Goal: Task Accomplishment & Management: Use online tool/utility

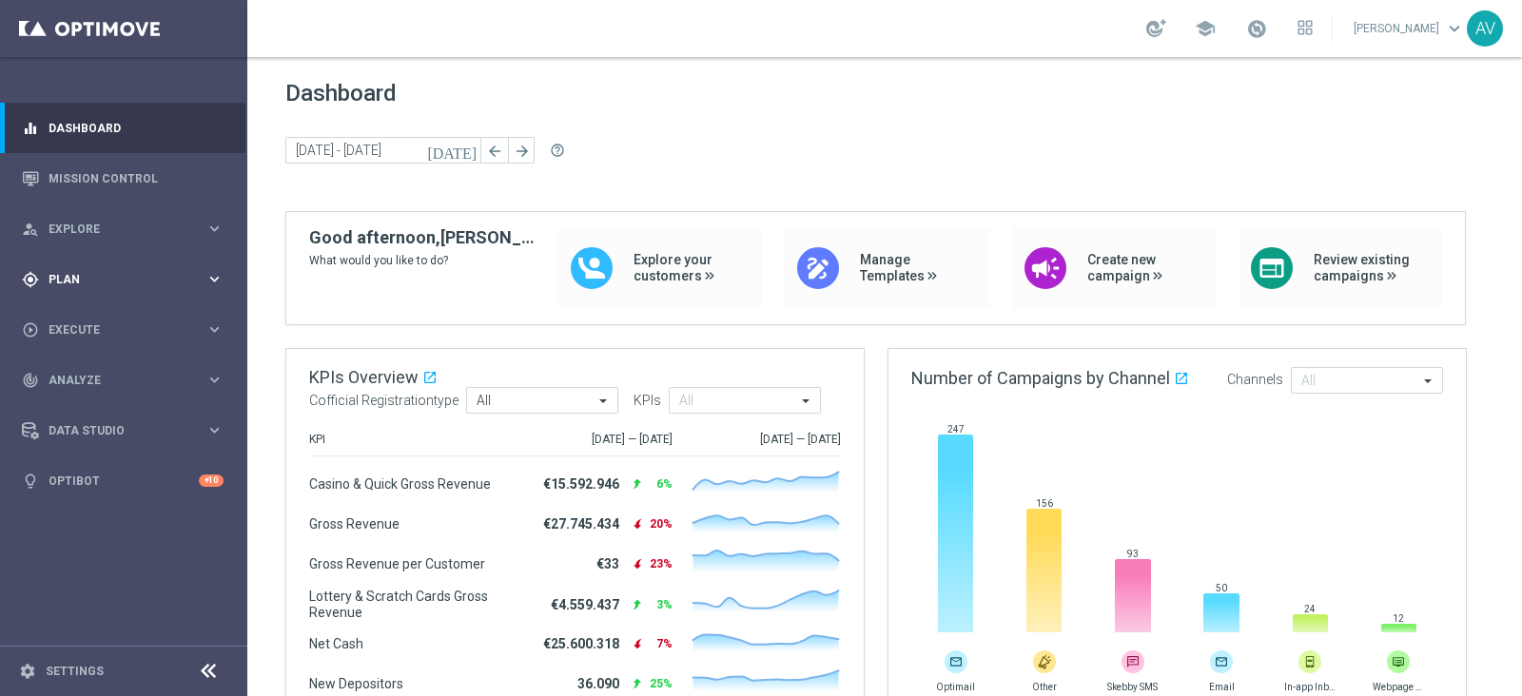
click at [115, 274] on span "Plan" at bounding box center [127, 279] width 157 height 11
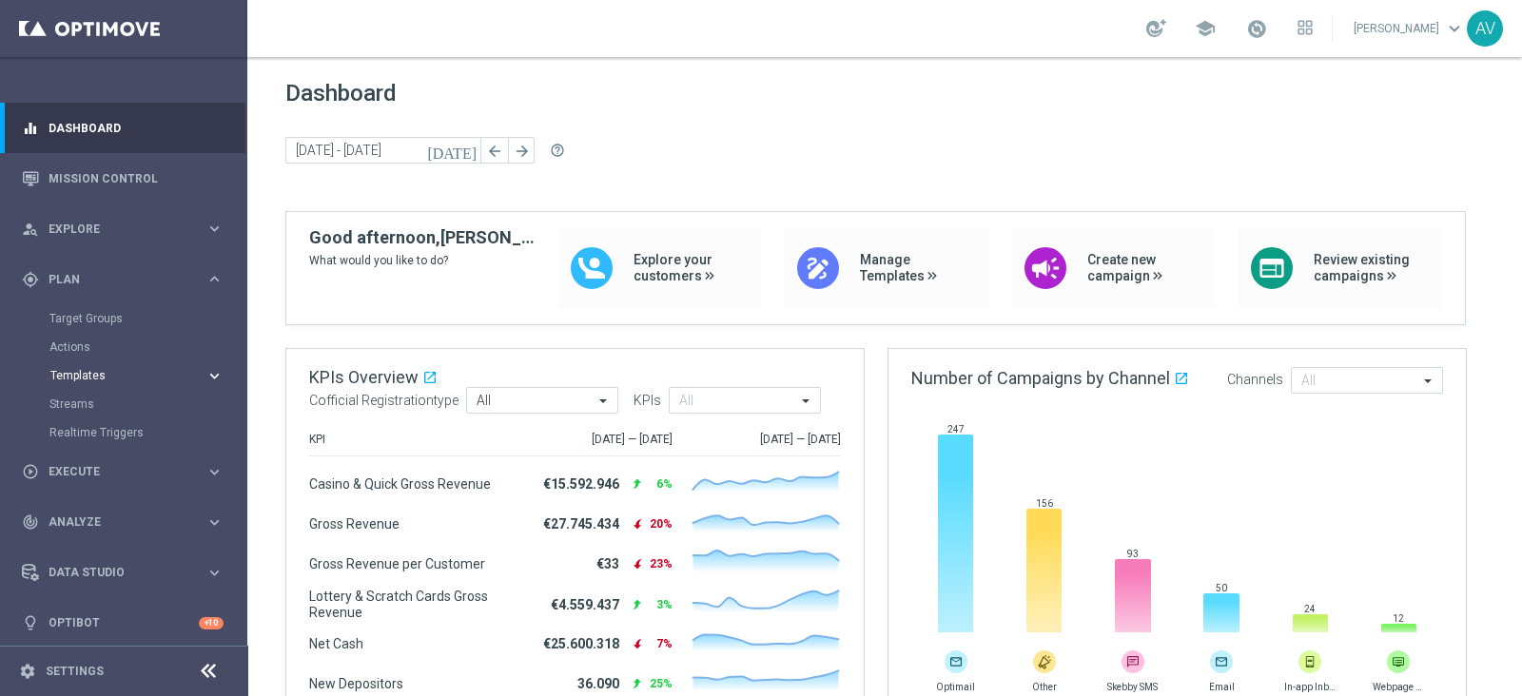
click at [100, 372] on span "Templates" at bounding box center [118, 375] width 136 height 11
click at [69, 401] on link "Optimail" at bounding box center [128, 404] width 139 height 15
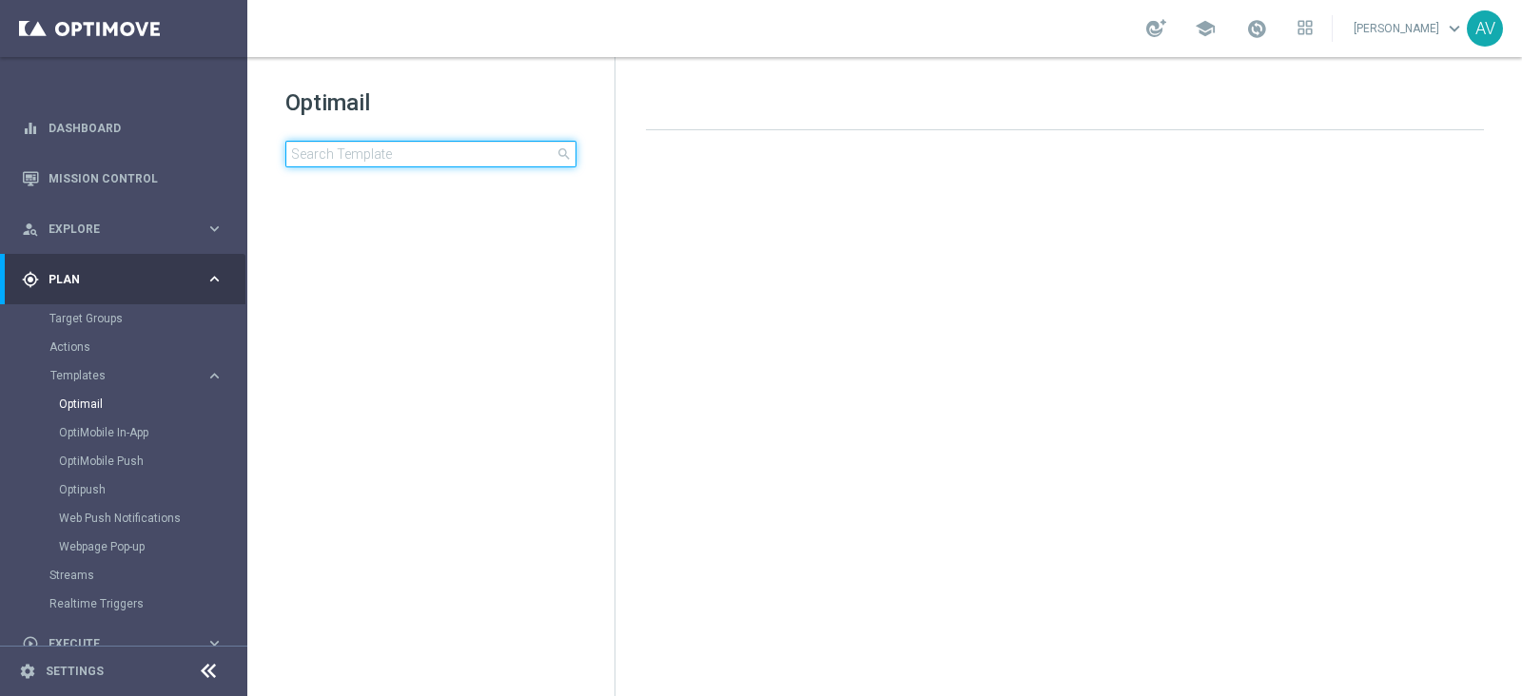
click at [350, 152] on input at bounding box center [430, 154] width 291 height 27
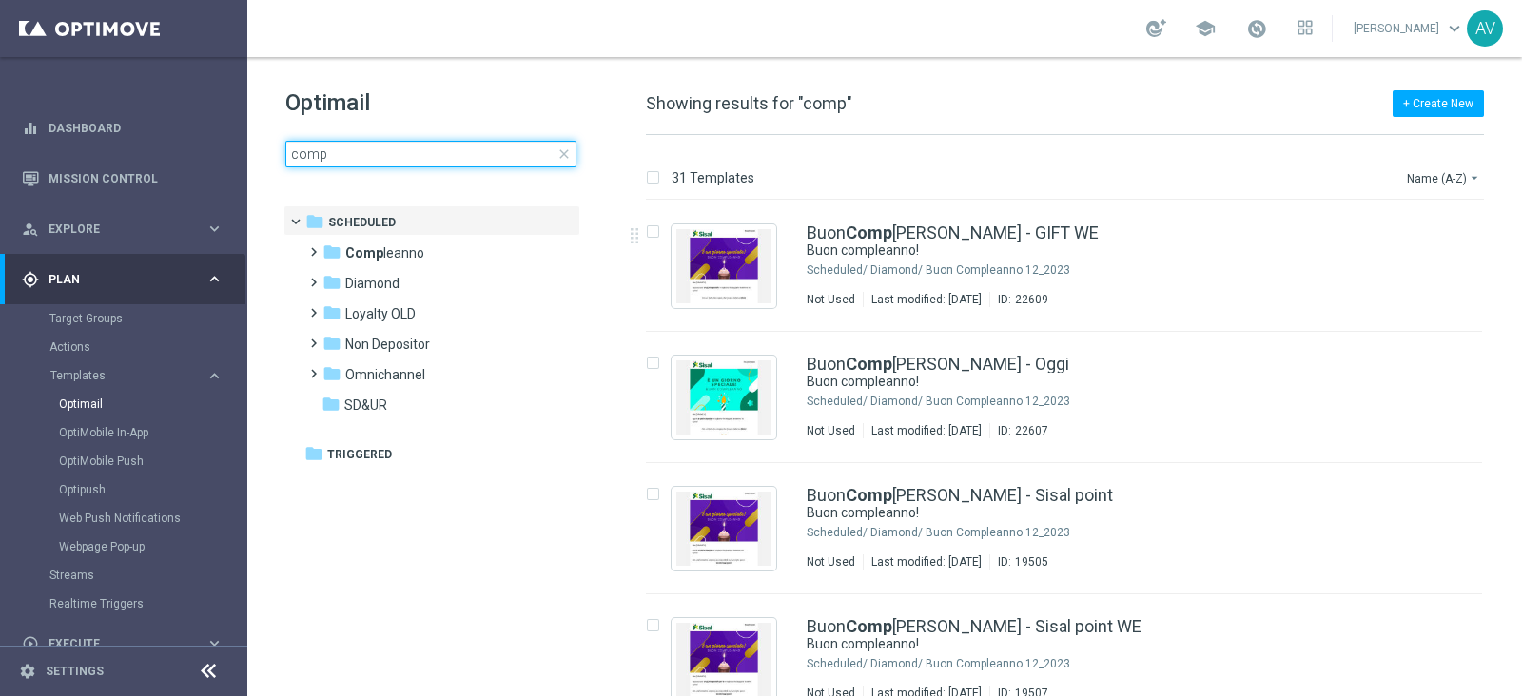
type input "comp"
drag, startPoint x: 1517, startPoint y: 264, endPoint x: 1520, endPoint y: 315, distance: 51.5
click at [1521, 335] on div "31 Templates Name (A-Z) arrow_drop_down Drag here to set row groups Drag here t…" at bounding box center [1069, 415] width 907 height 561
drag, startPoint x: 1515, startPoint y: 268, endPoint x: 1521, endPoint y: 361, distance: 92.5
click at [1521, 368] on div "31 Templates Name (A-Z) arrow_drop_down Drag here to set row groups Drag here t…" at bounding box center [1069, 415] width 907 height 561
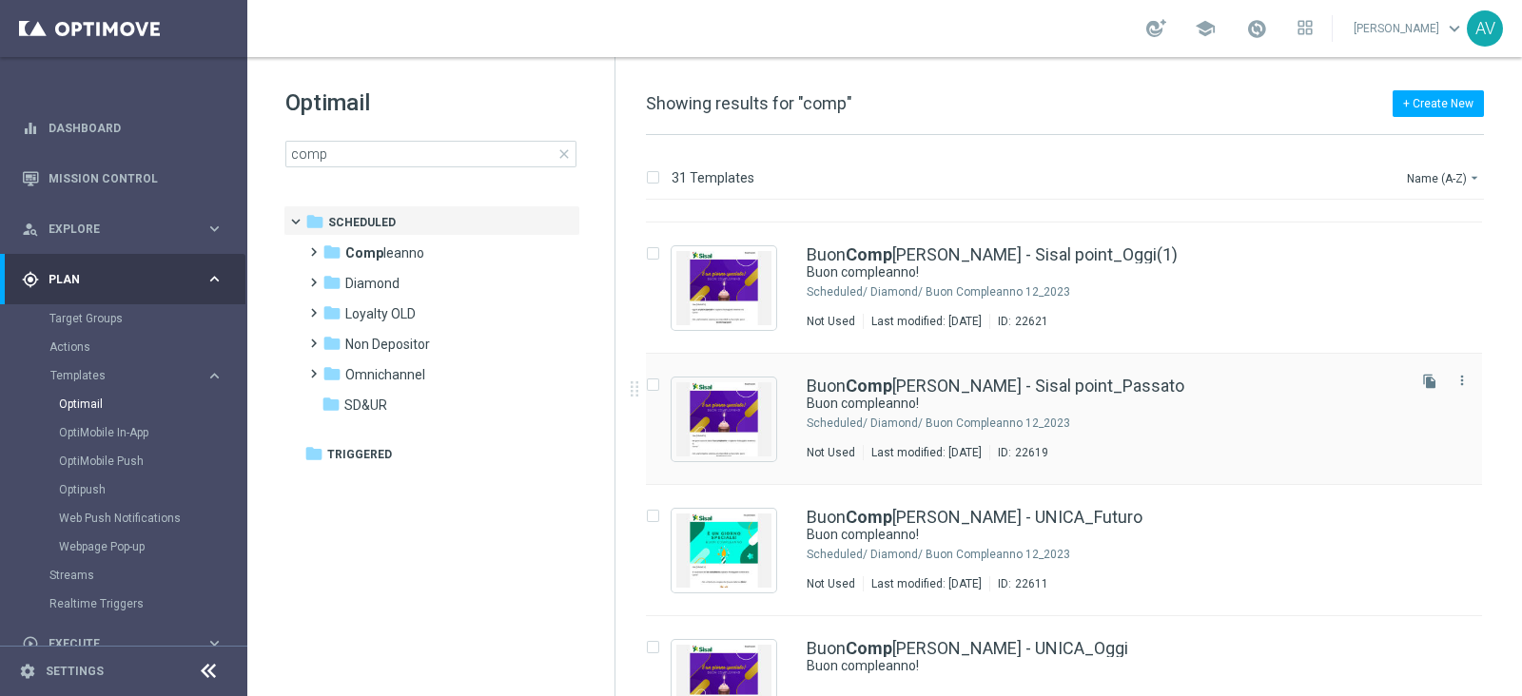
scroll to position [625, 0]
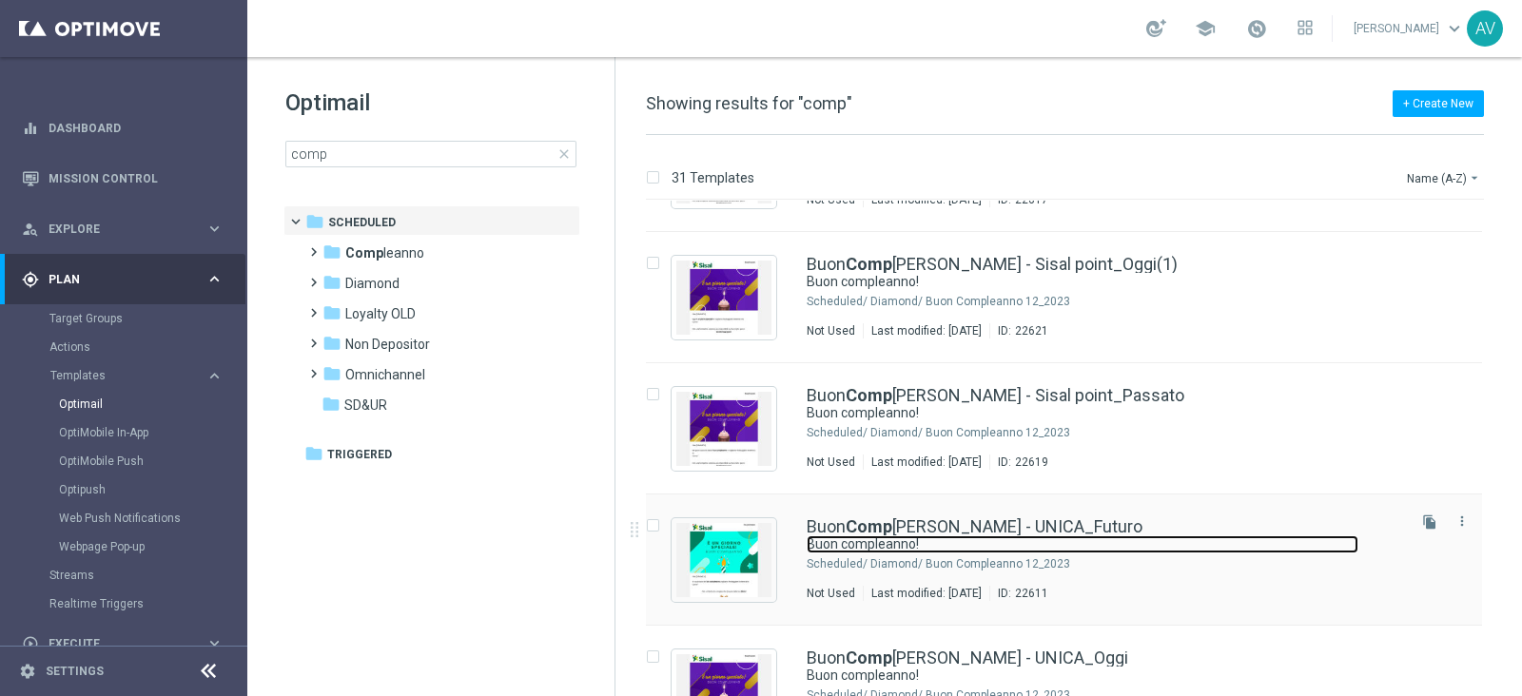
click at [863, 546] on link "Buon compleanno!" at bounding box center [1083, 545] width 552 height 18
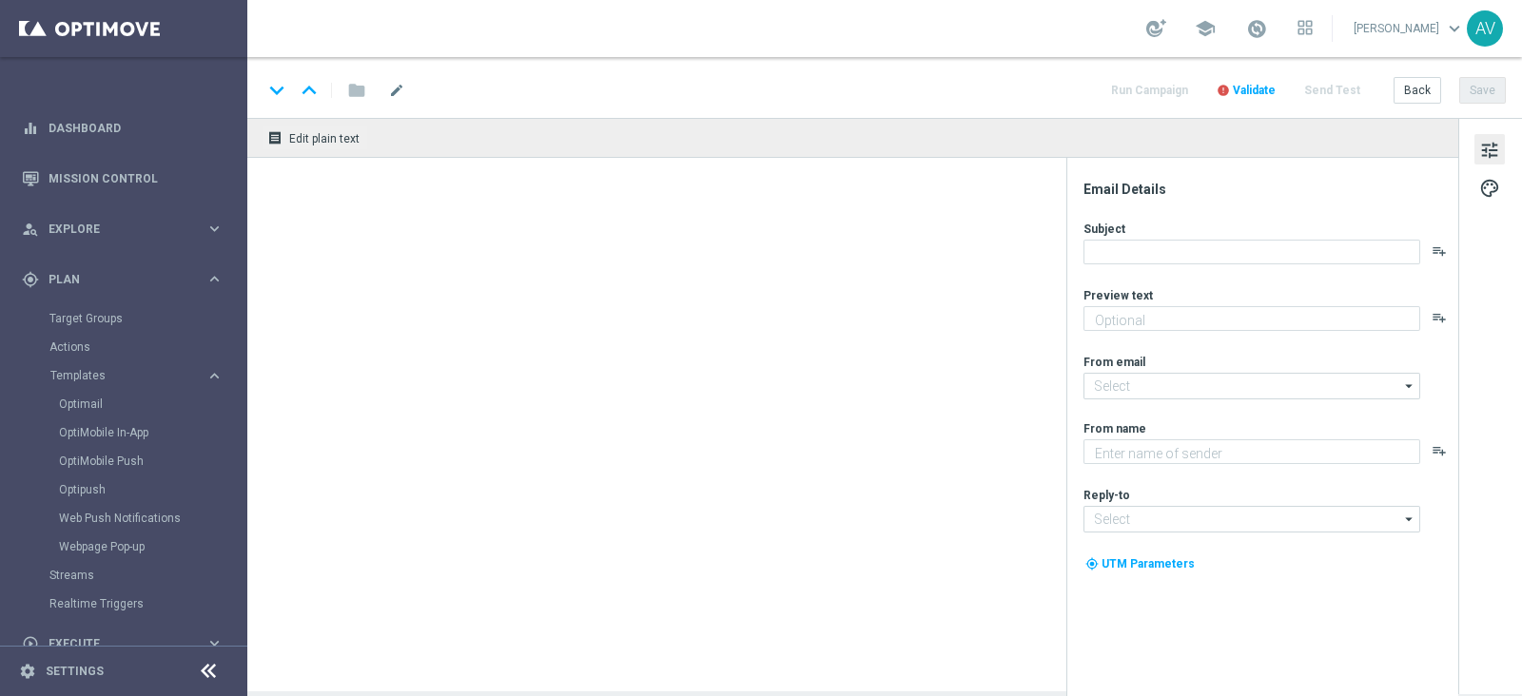
type textarea "Ti aspetta una sorpresa…"
type input "[EMAIL_ADDRESS][DOMAIN_NAME]"
type textarea "Sisal"
type input "[EMAIL_ADDRESS][DOMAIN_NAME]"
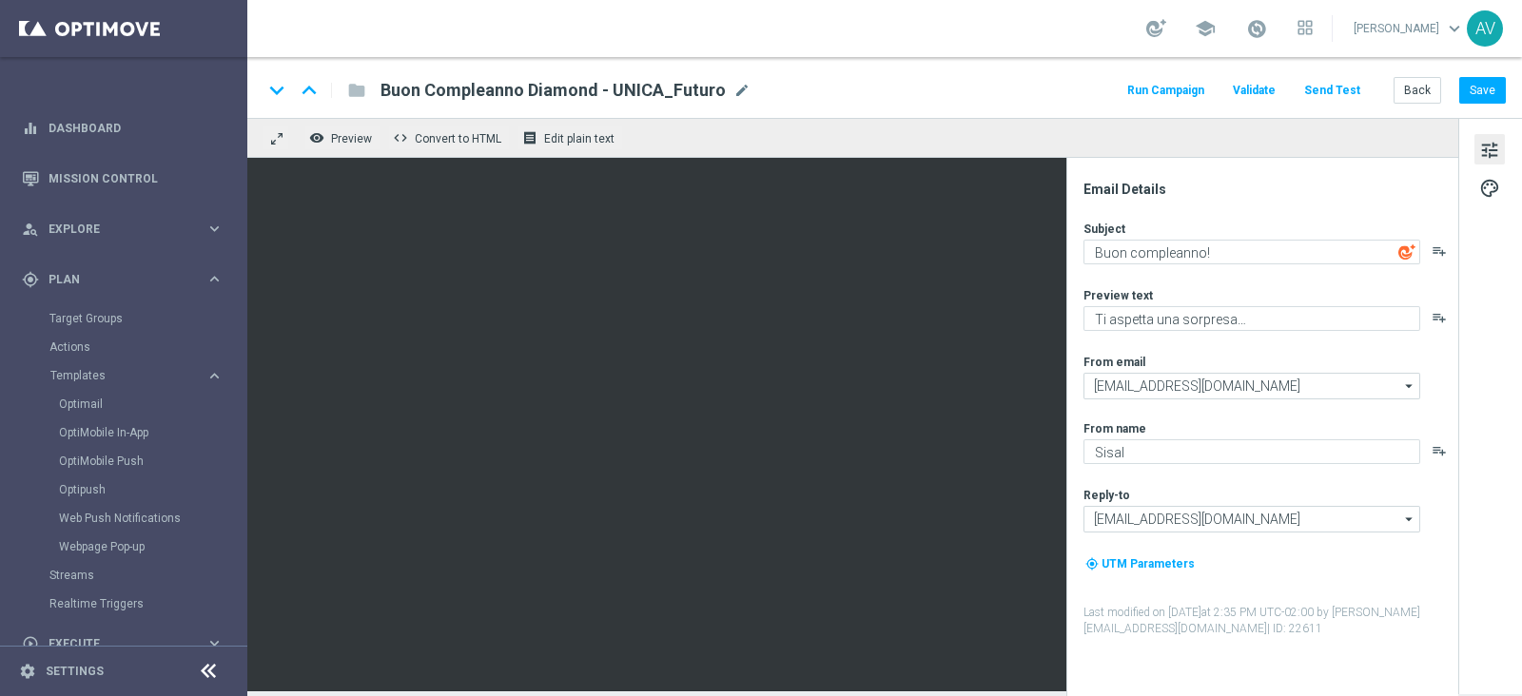
click at [1187, 90] on button "Run Campaign" at bounding box center [1166, 91] width 83 height 26
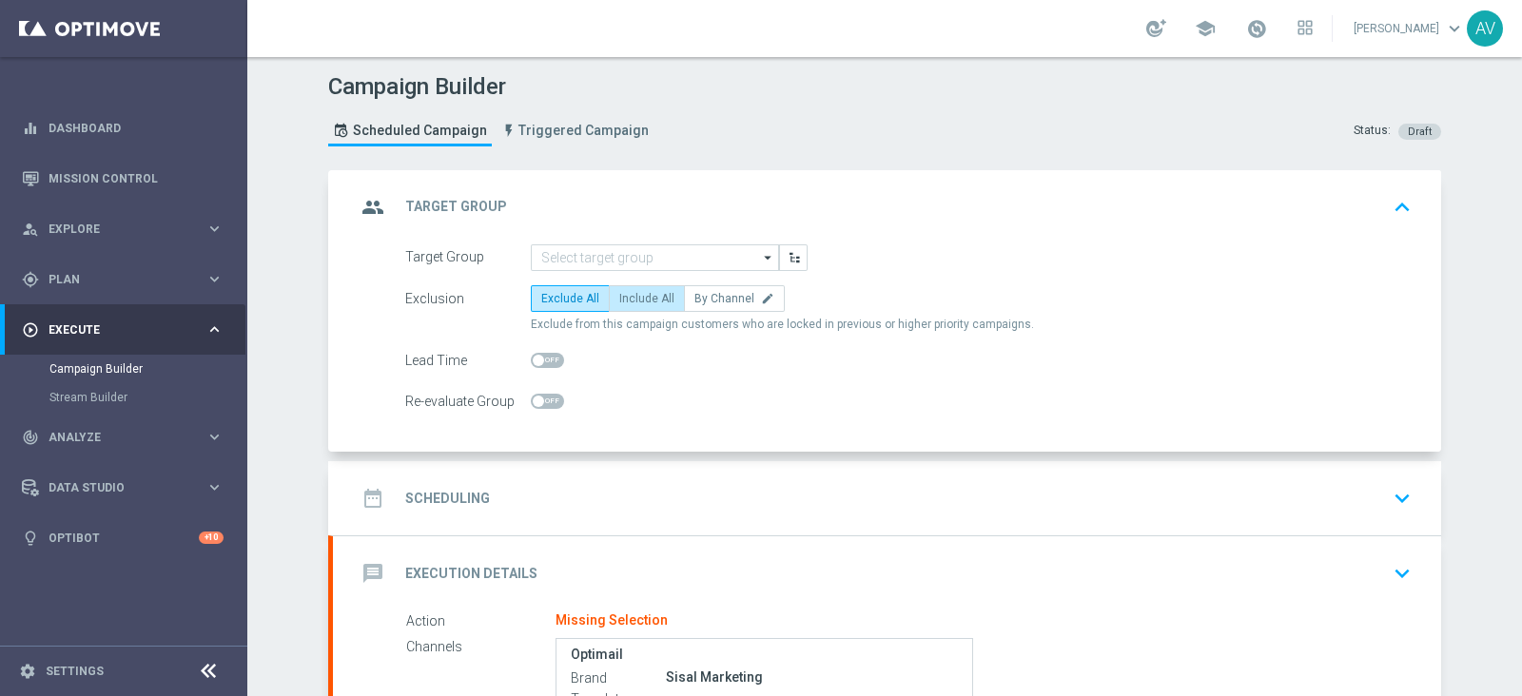
click at [638, 287] on label "Include All" at bounding box center [647, 298] width 76 height 27
click at [632, 296] on input "Include All" at bounding box center [625, 302] width 12 height 12
radio input "true"
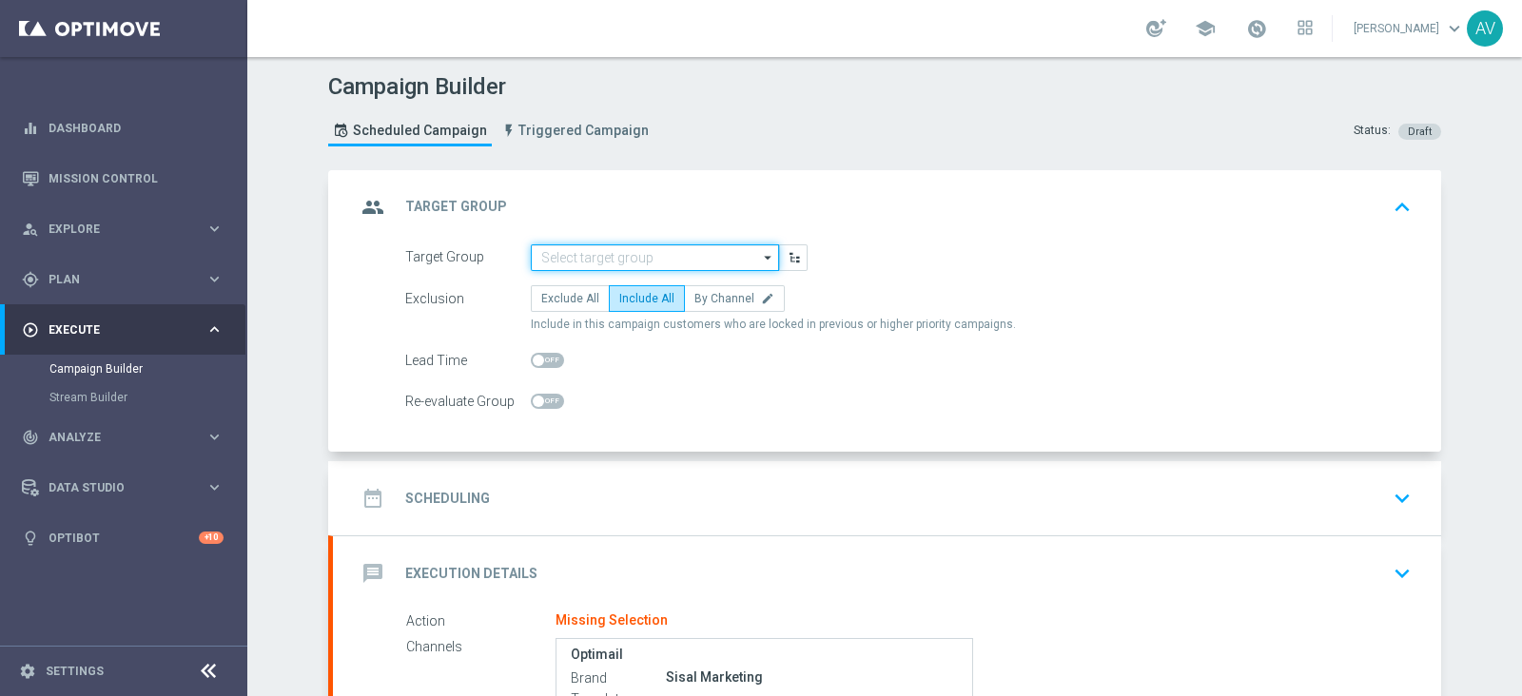
click at [672, 251] on input at bounding box center [655, 258] width 248 height 27
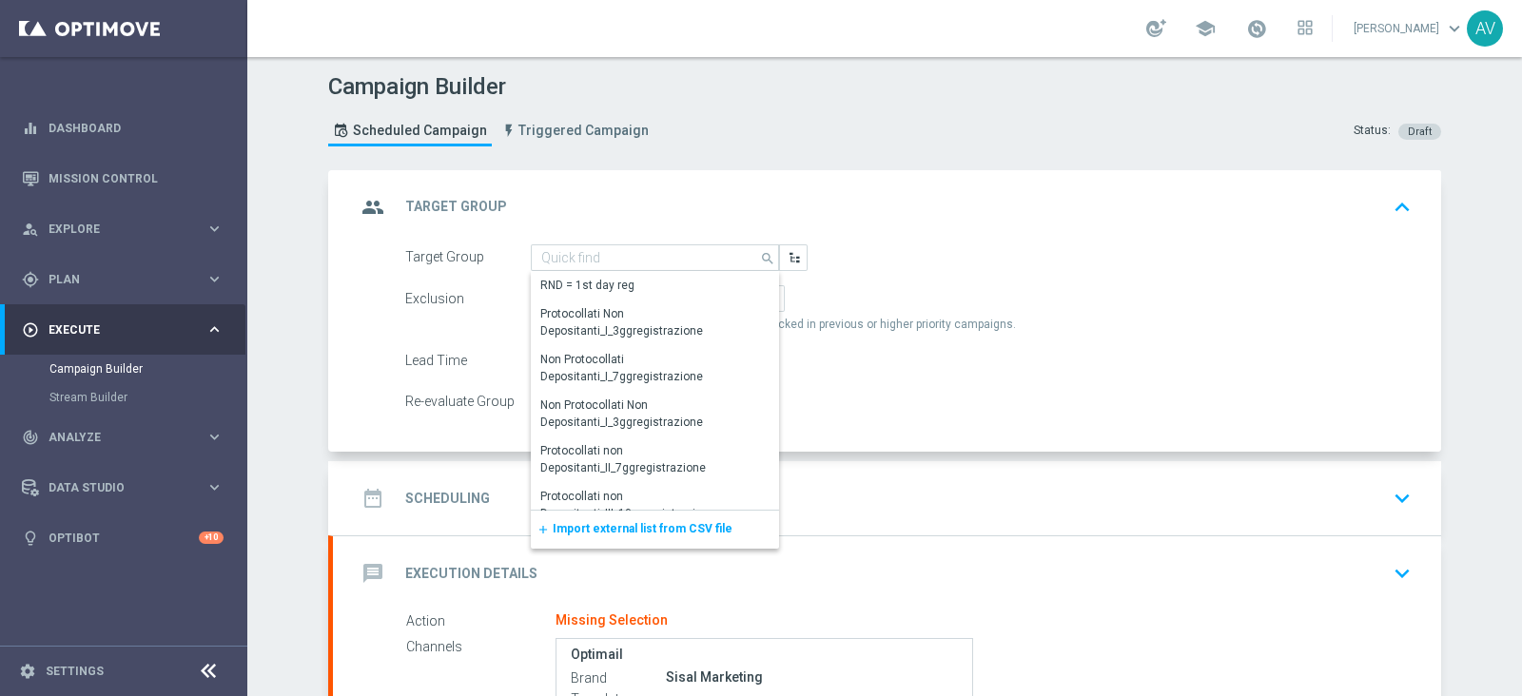
click at [850, 210] on div "group Target Group keyboard_arrow_up" at bounding box center [887, 207] width 1063 height 36
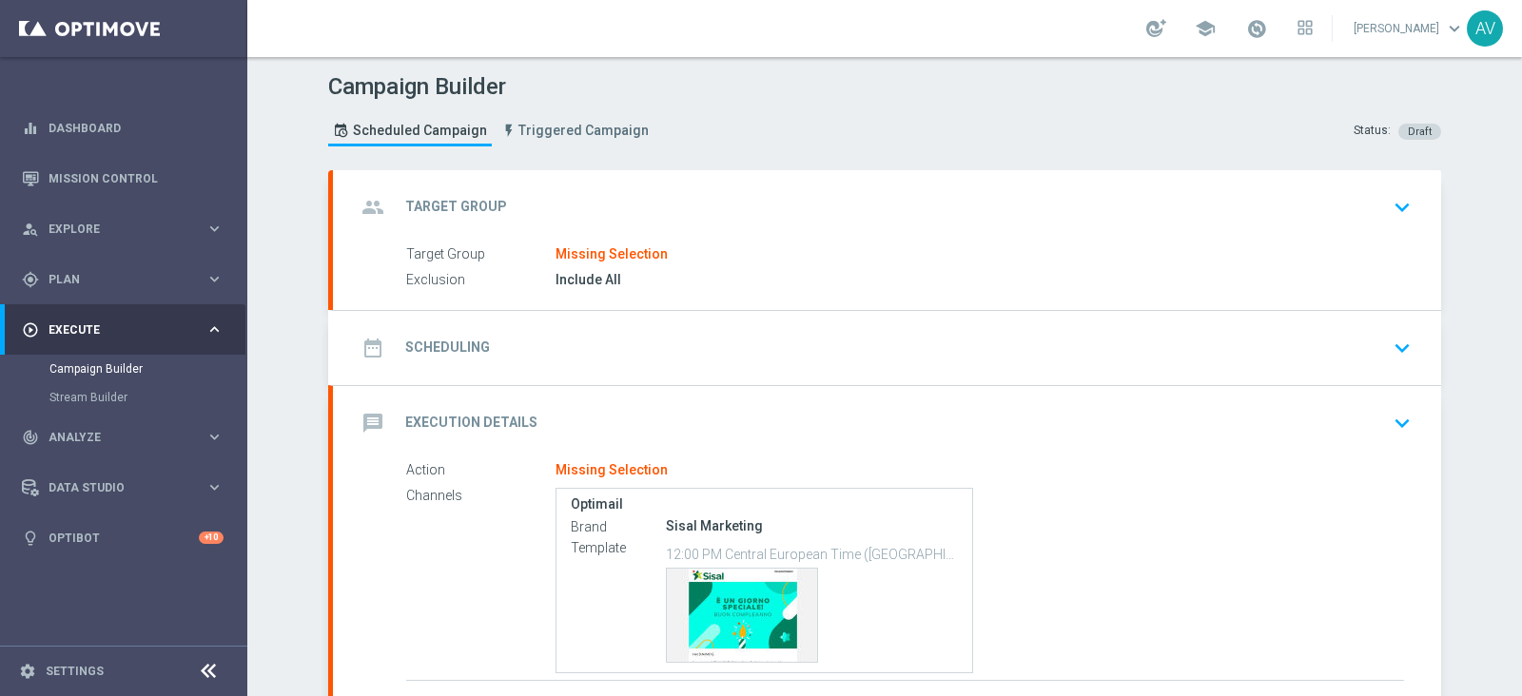
click at [395, 211] on div "group Target Group" at bounding box center [431, 207] width 151 height 34
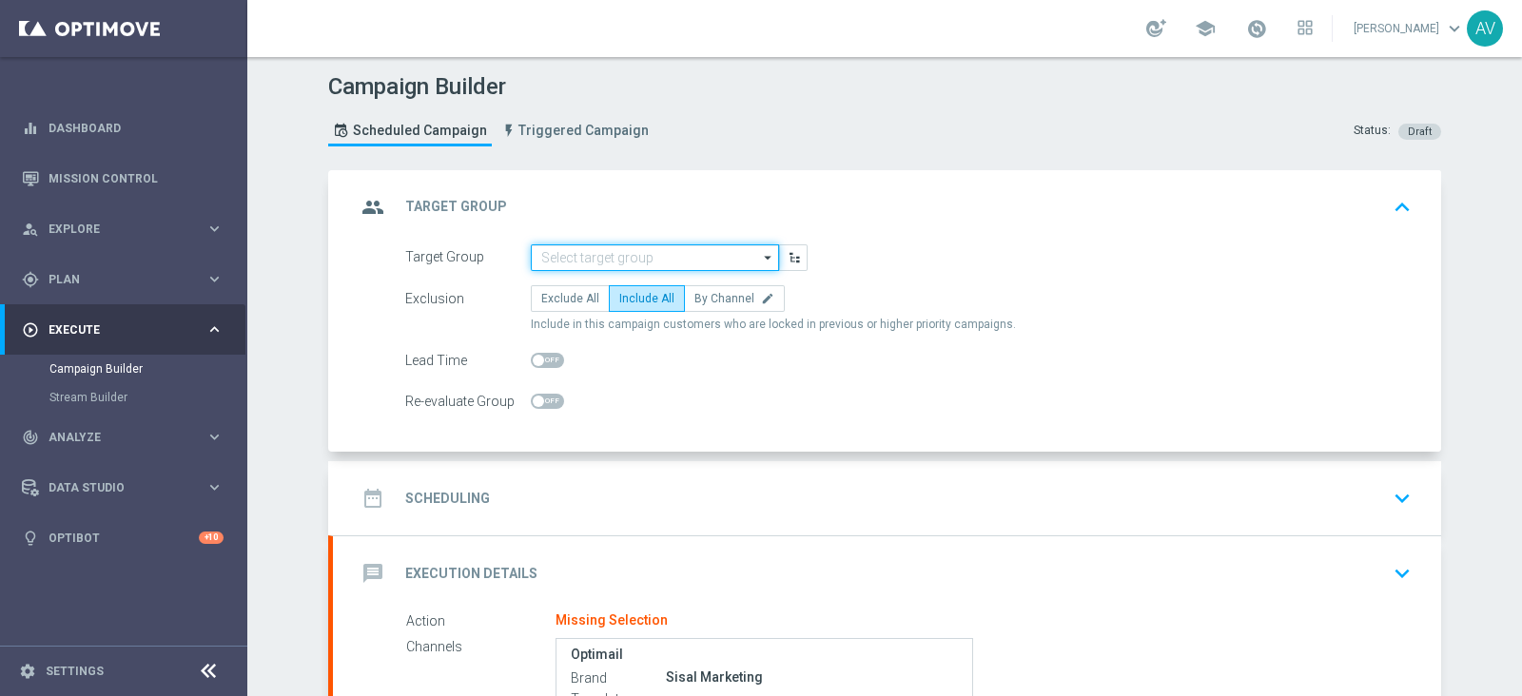
click at [652, 259] on input at bounding box center [655, 258] width 248 height 27
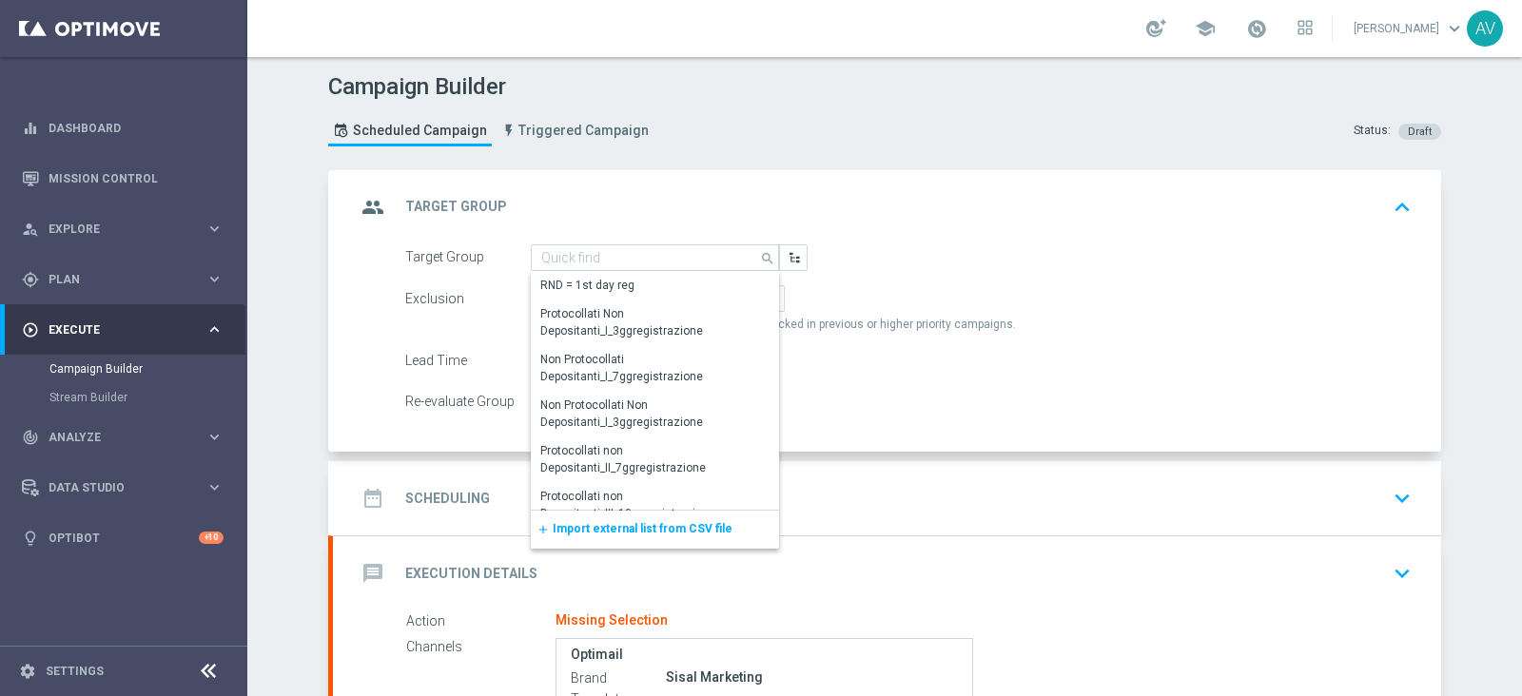
click at [591, 526] on span "Import external list from CSV file" at bounding box center [643, 528] width 180 height 13
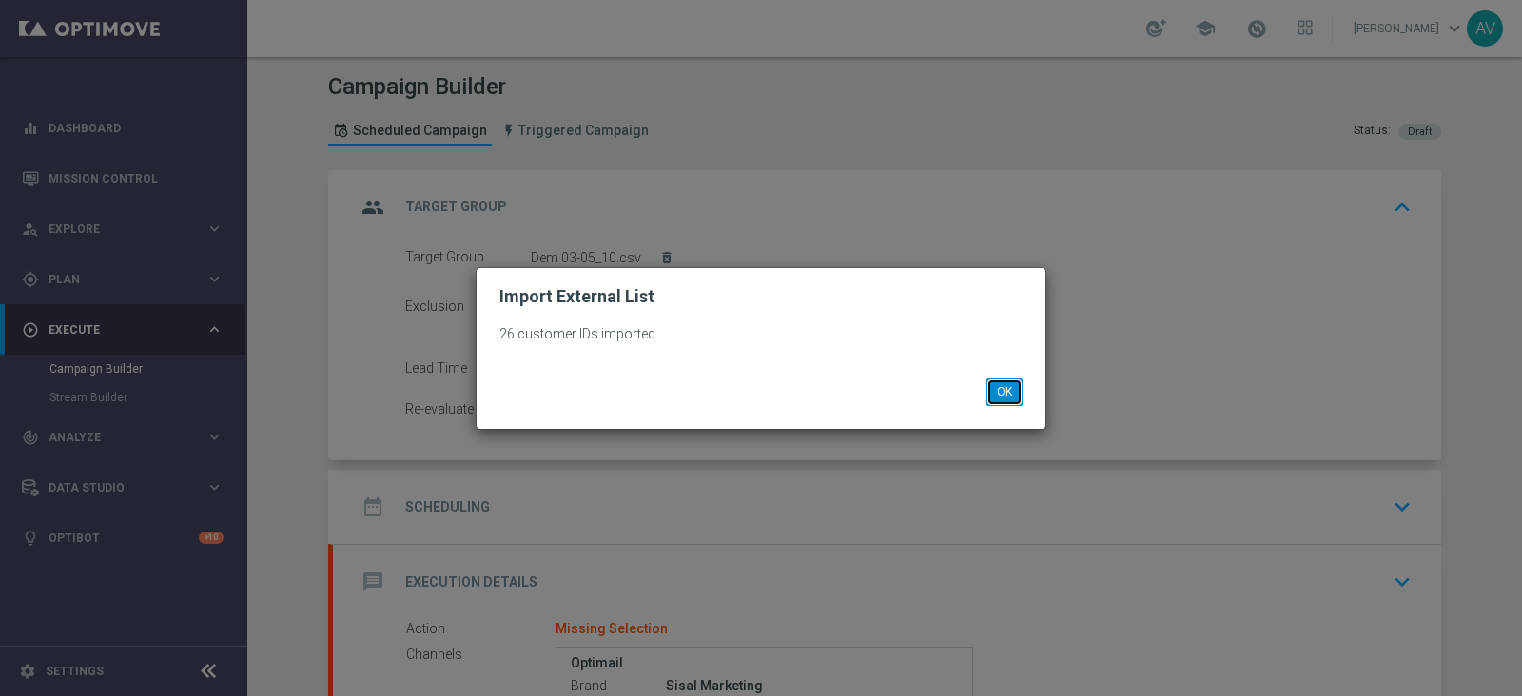
click at [992, 382] on button "OK" at bounding box center [1005, 392] width 36 height 27
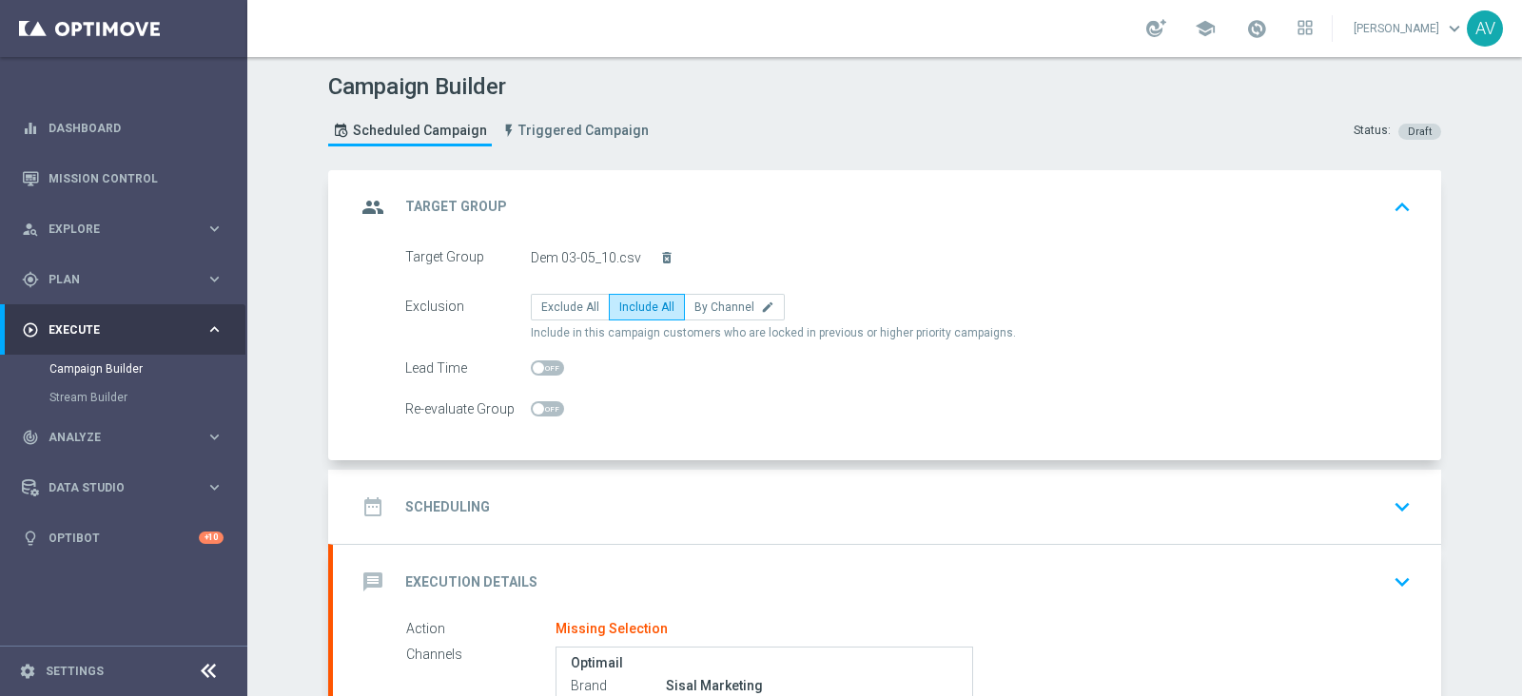
click at [382, 201] on div "group Target Group" at bounding box center [431, 207] width 151 height 34
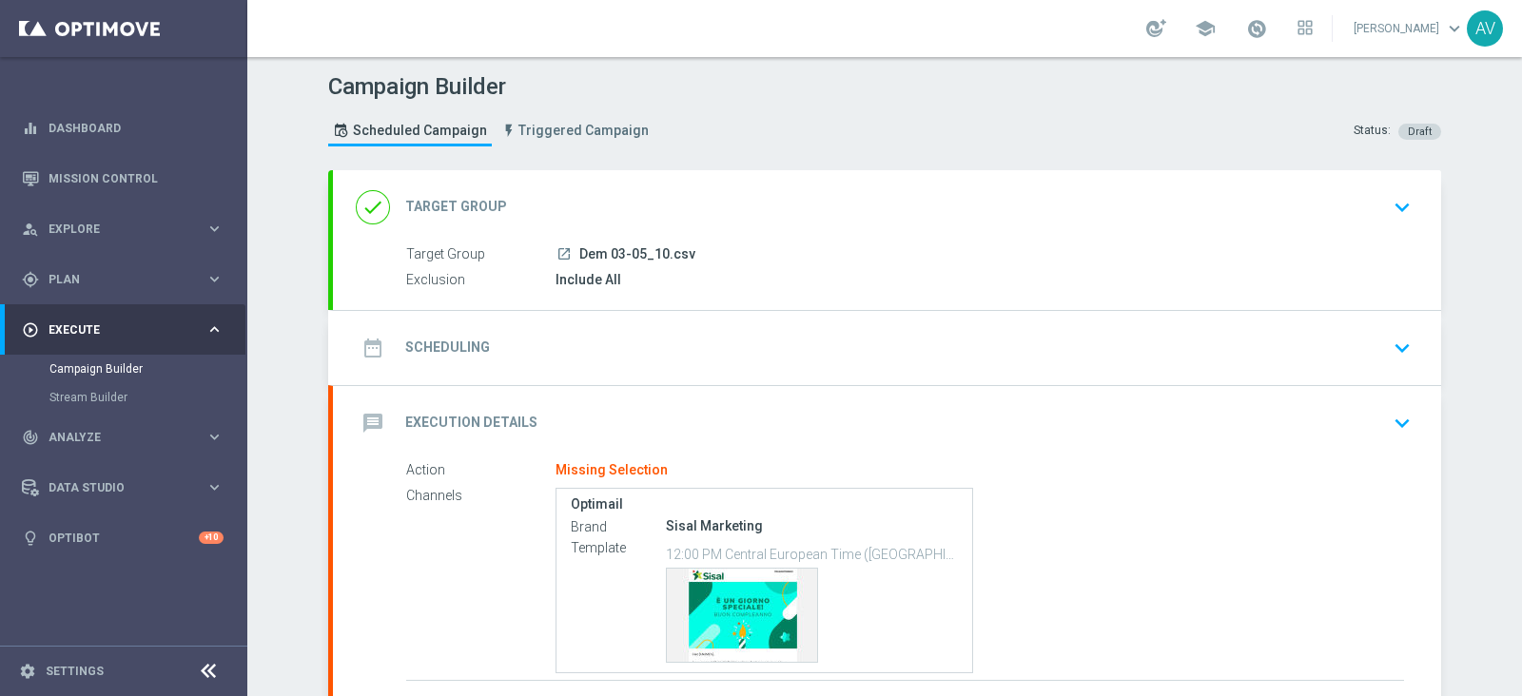
click at [359, 331] on icon "date_range" at bounding box center [373, 348] width 34 height 34
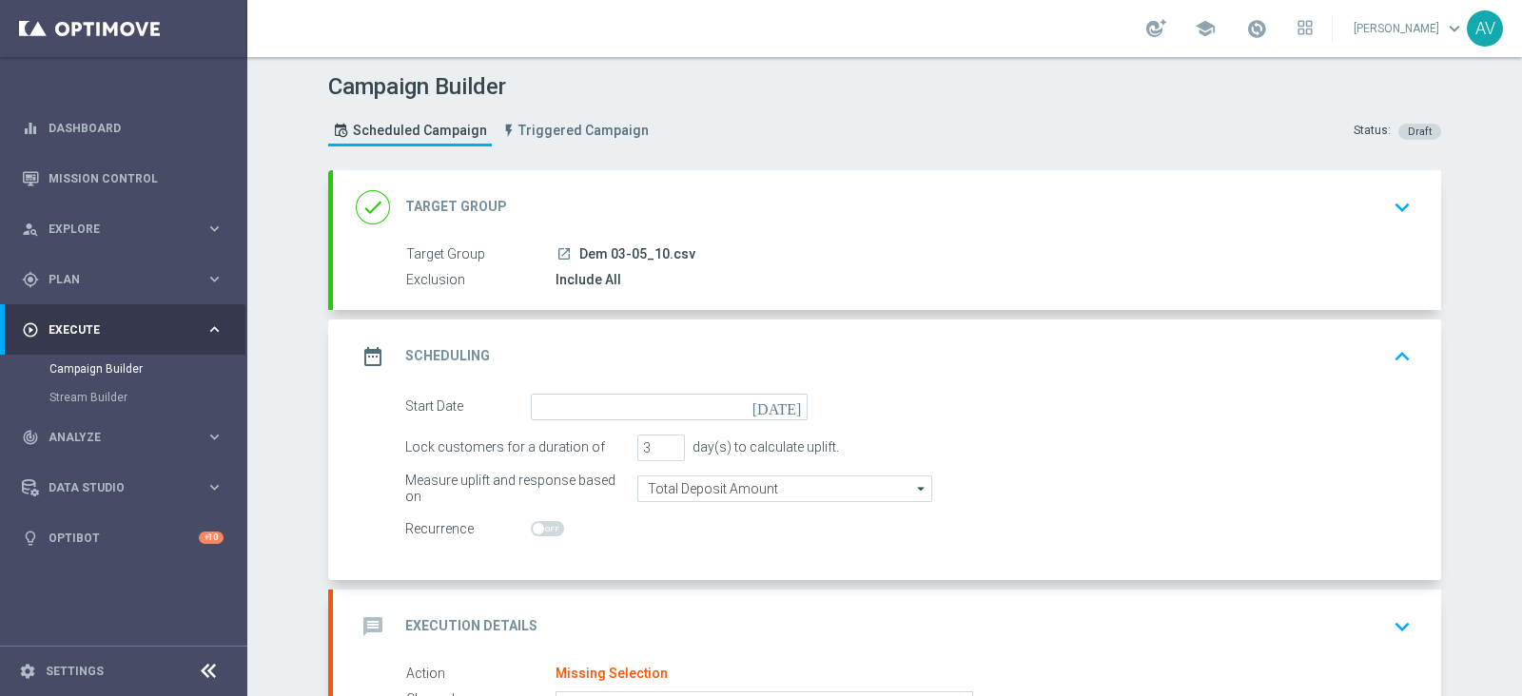
click at [785, 400] on icon "[DATE]" at bounding box center [781, 404] width 56 height 21
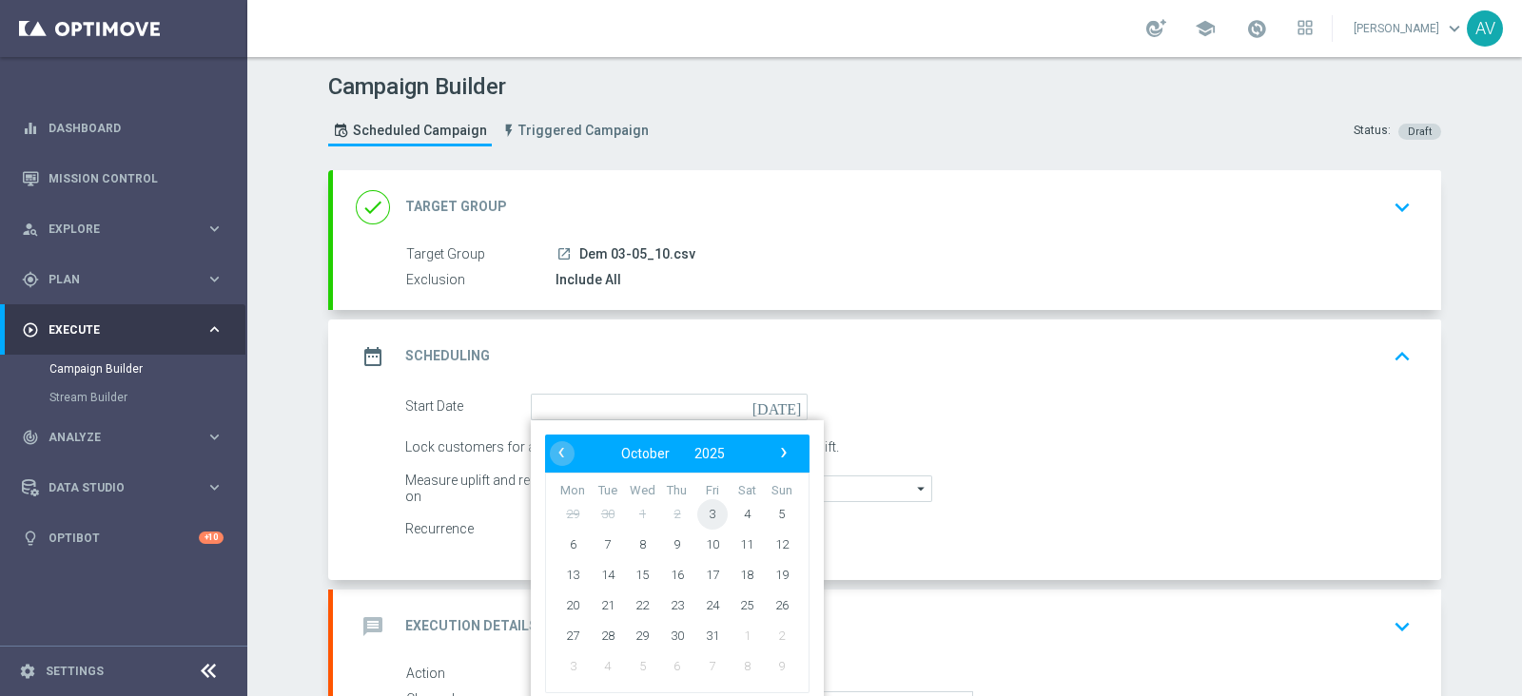
click at [710, 516] on span "3" at bounding box center [712, 514] width 30 height 30
type input "[DATE]"
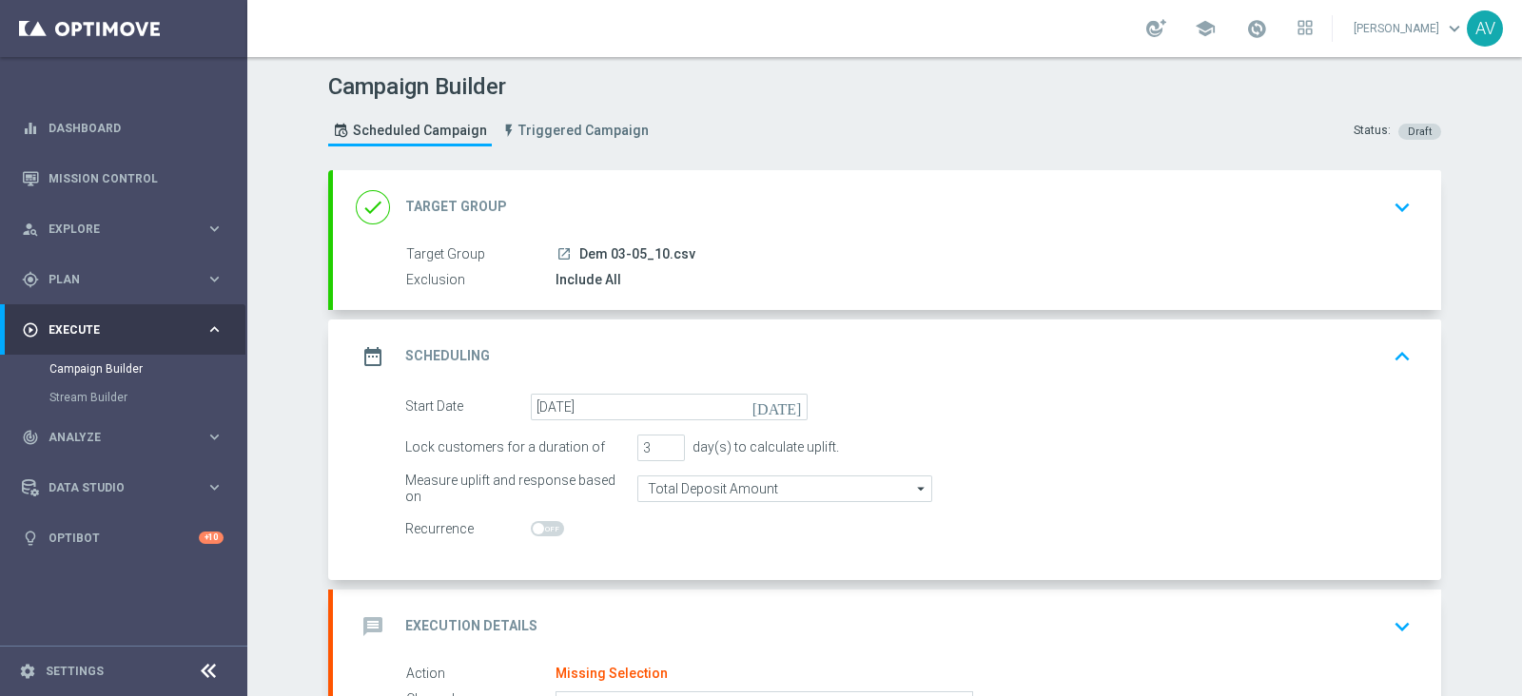
click at [381, 361] on div "date_range Scheduling" at bounding box center [423, 357] width 134 height 34
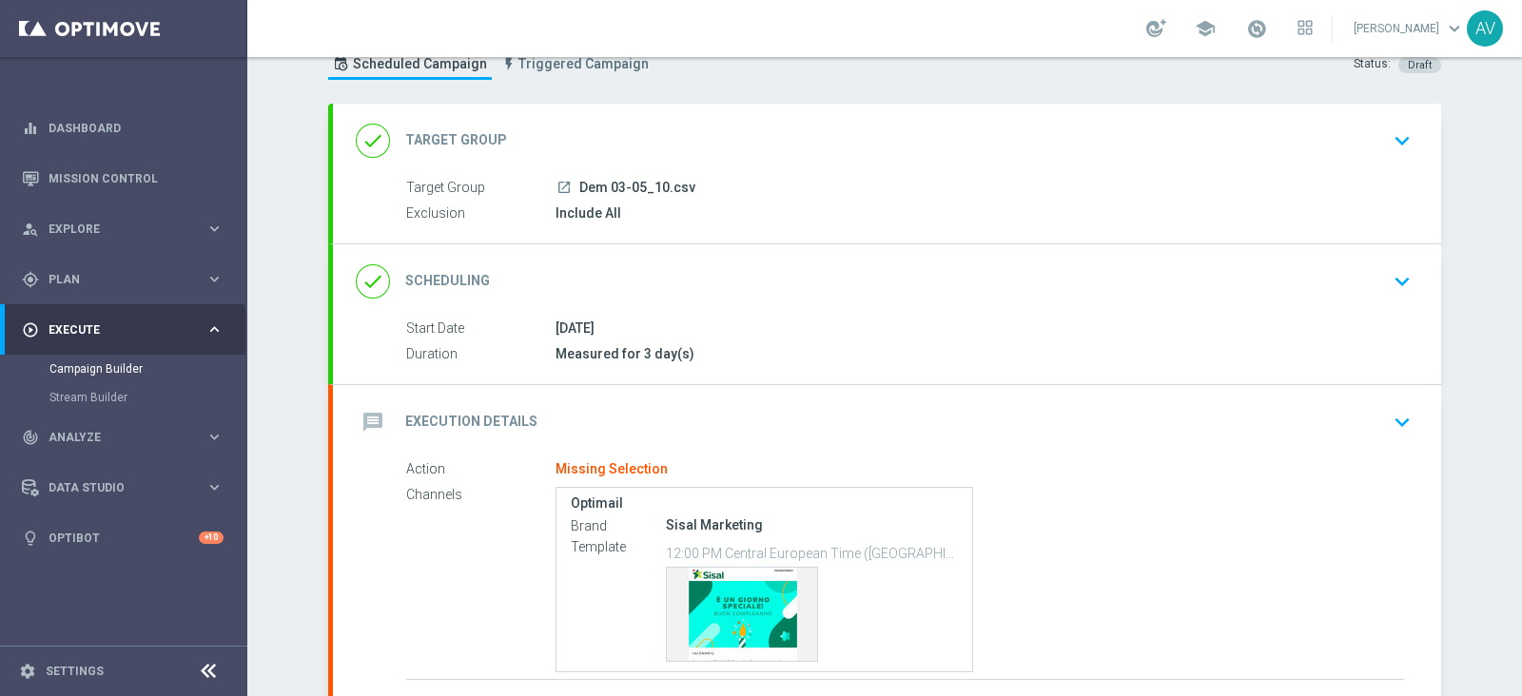
scroll to position [209, 0]
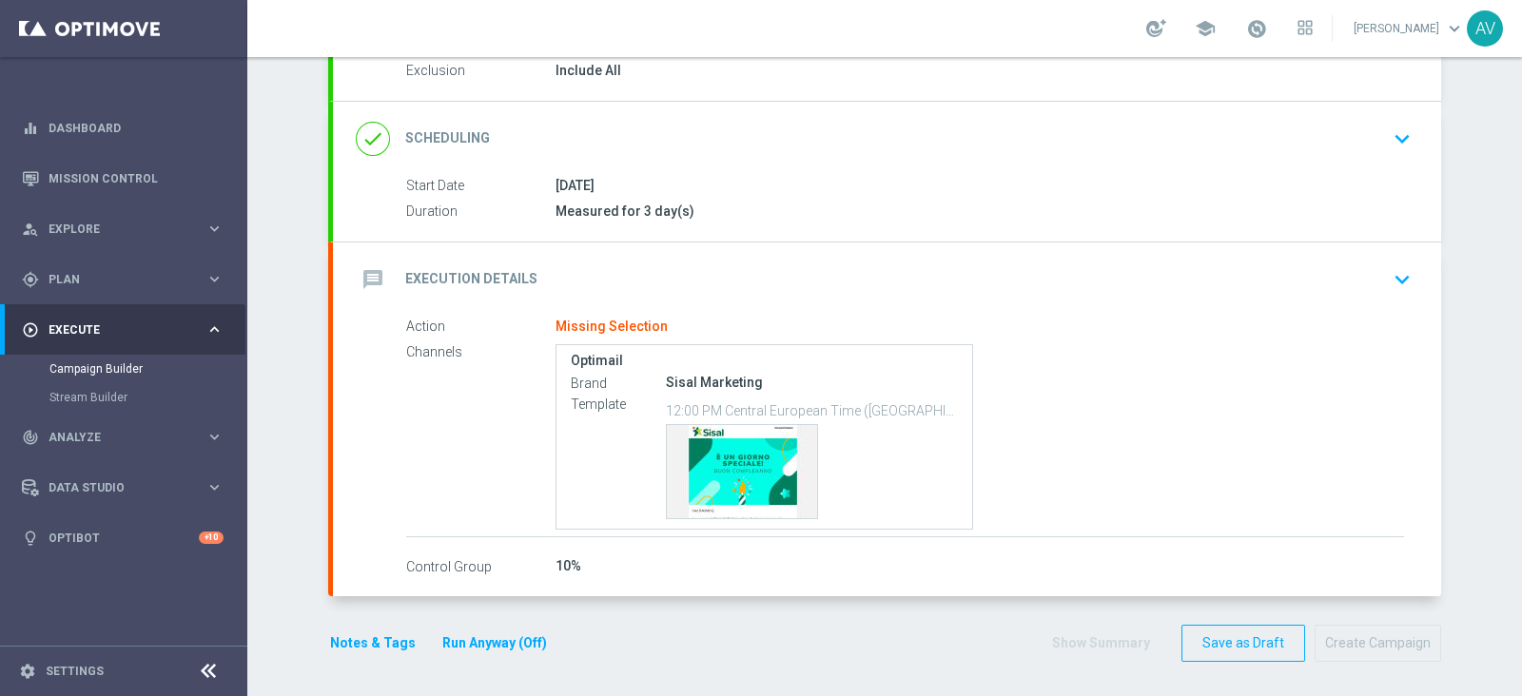
click at [362, 265] on icon "message" at bounding box center [373, 280] width 34 height 34
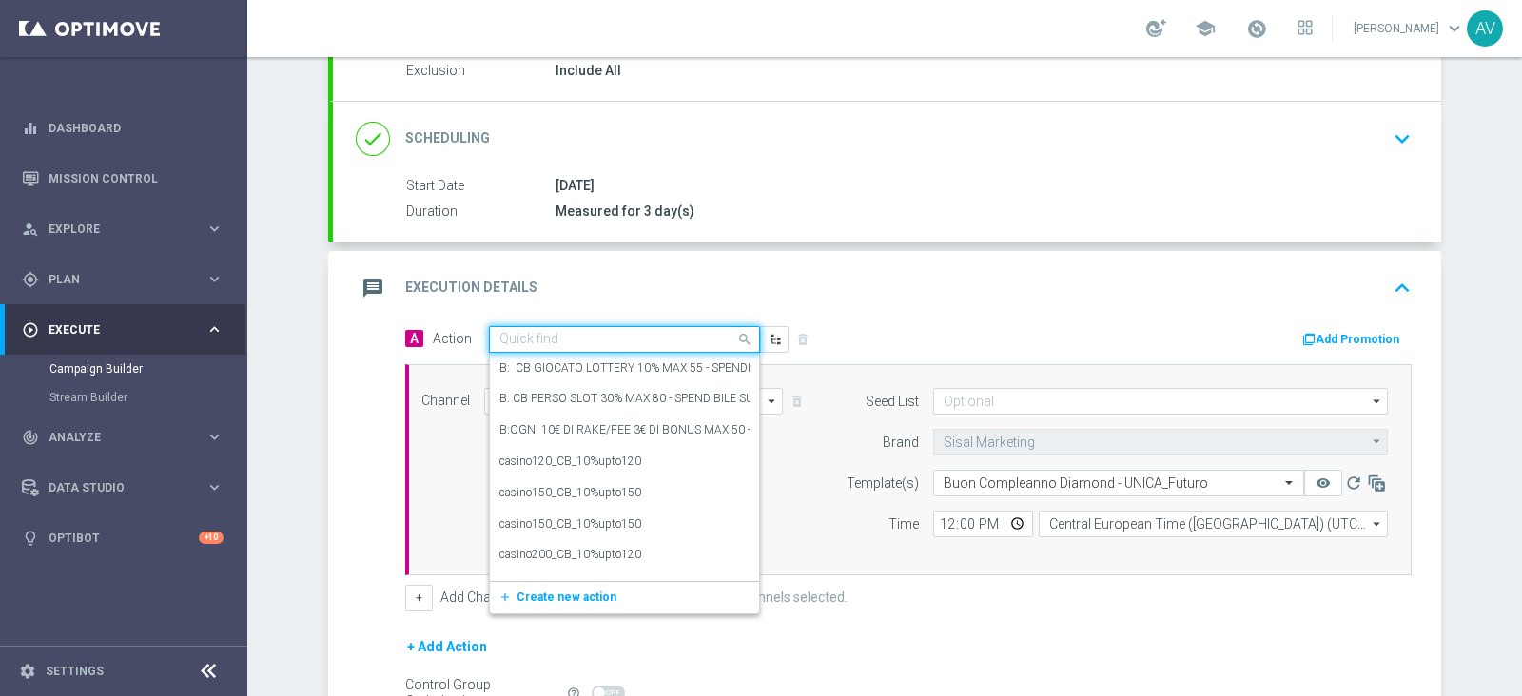
click at [595, 332] on input "text" at bounding box center [606, 340] width 212 height 16
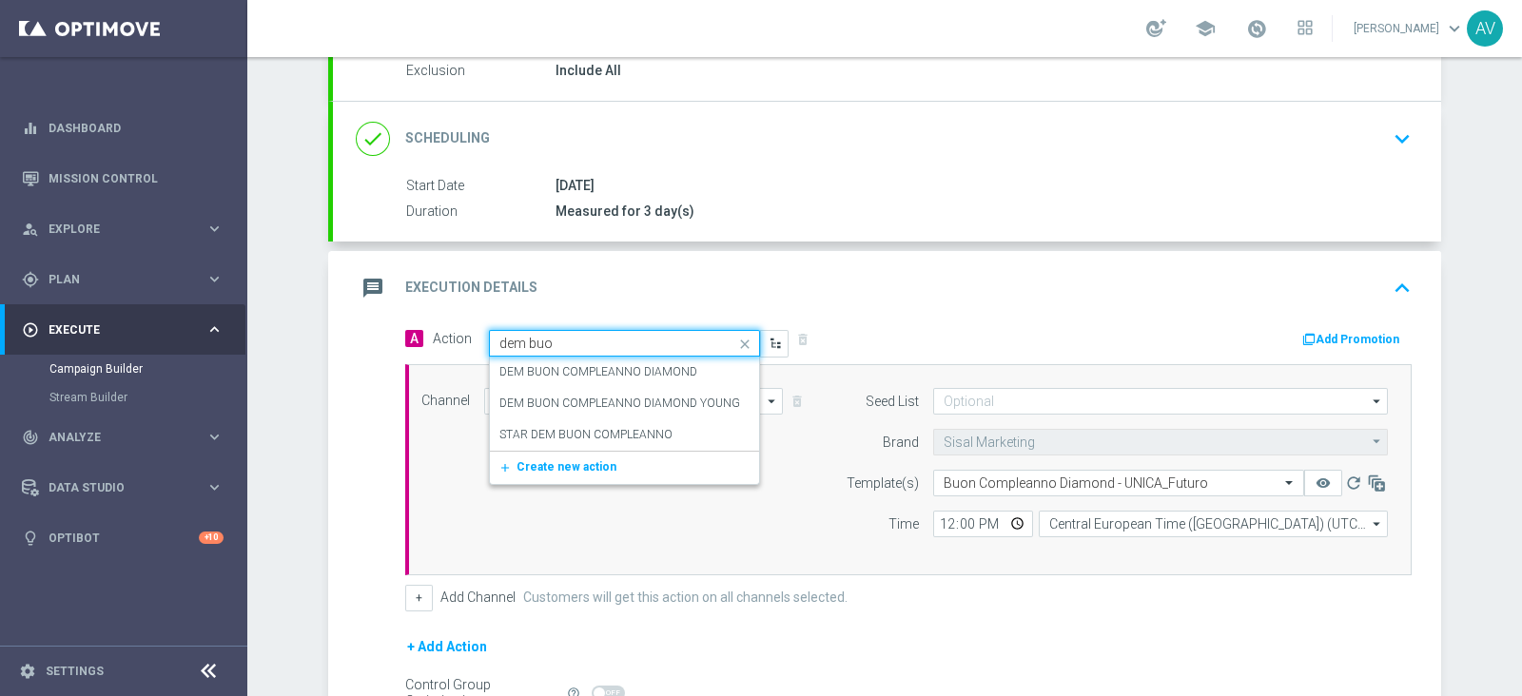
type input "dem buon"
click at [630, 364] on label "DEM BUON COMPLEANNO DIAMOND" at bounding box center [599, 372] width 198 height 16
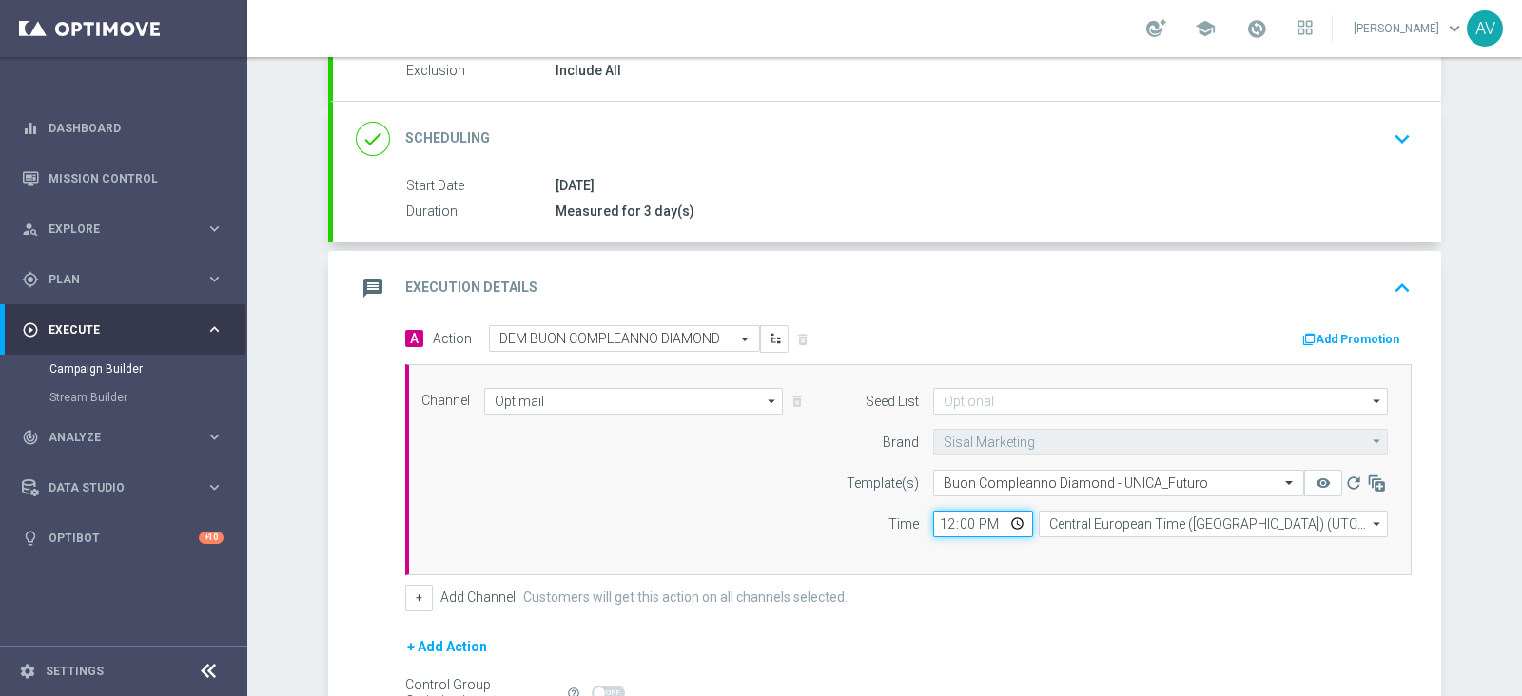
click at [933, 521] on input "12:00" at bounding box center [983, 524] width 100 height 27
type input "14:30"
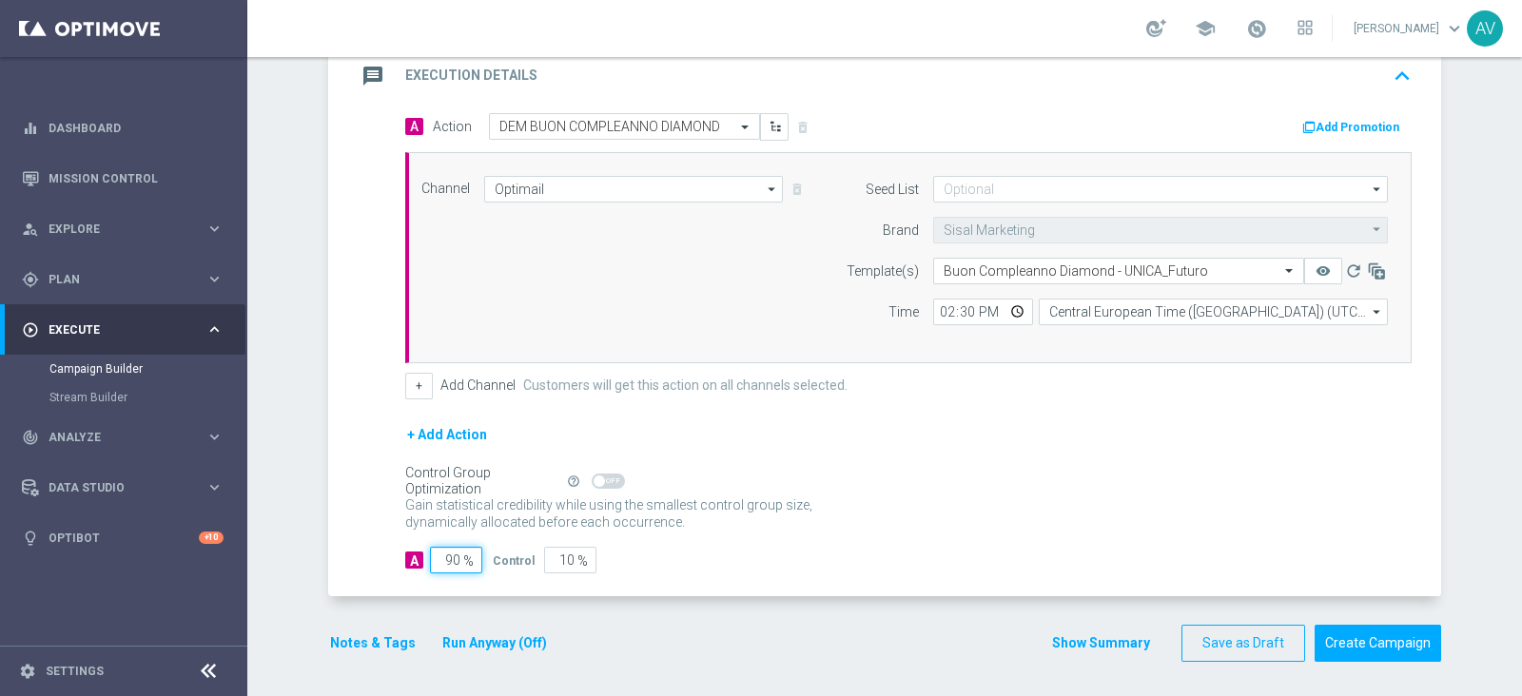
click at [442, 559] on input "90" at bounding box center [456, 560] width 52 height 27
type input "0"
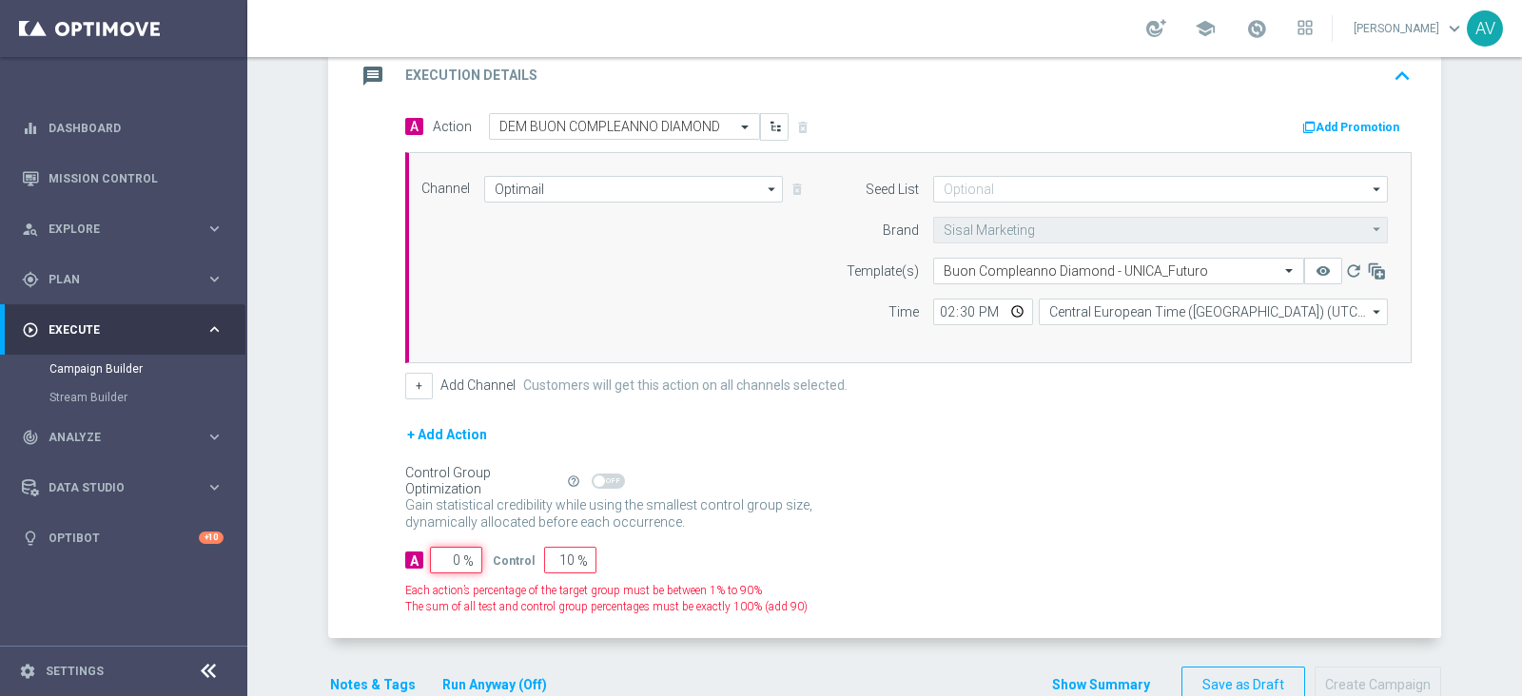
type input "100"
type input "0"
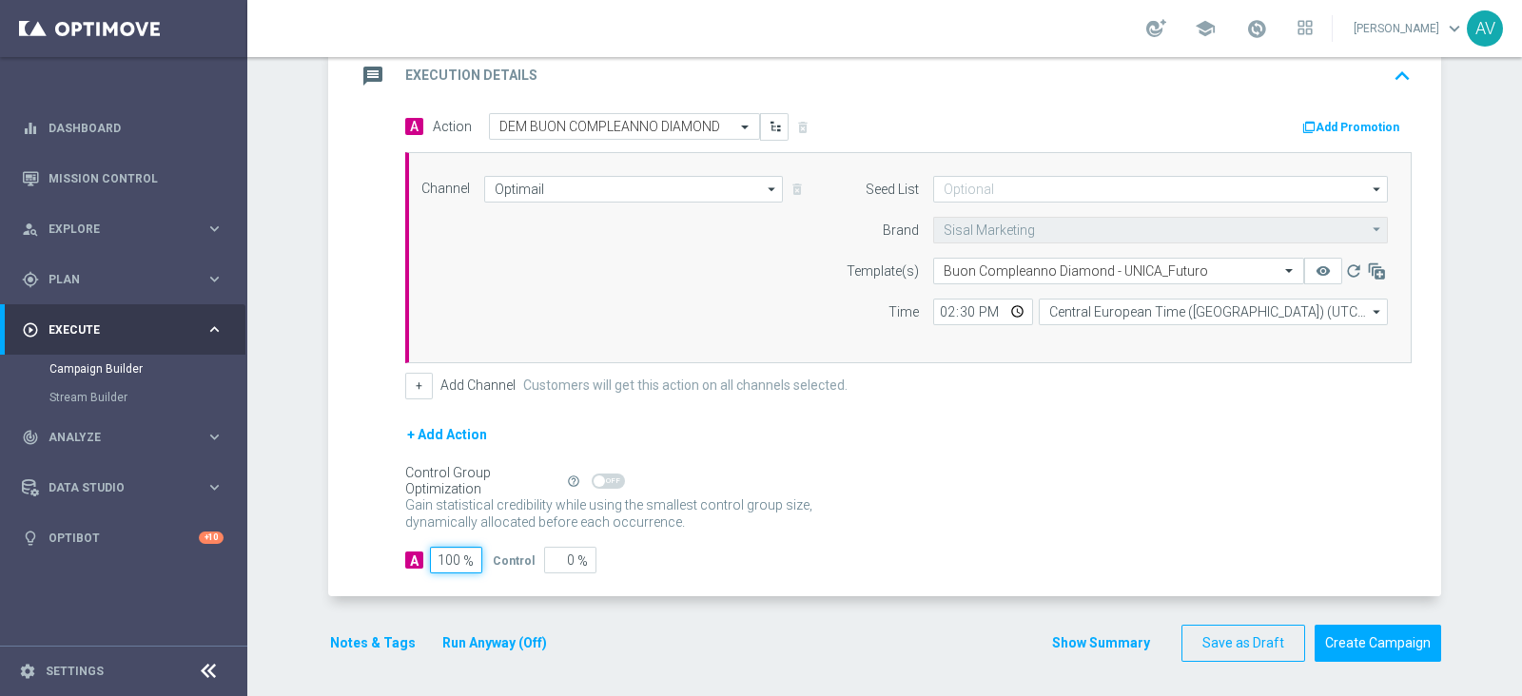
type input "100"
click at [362, 78] on icon "message" at bounding box center [373, 76] width 34 height 34
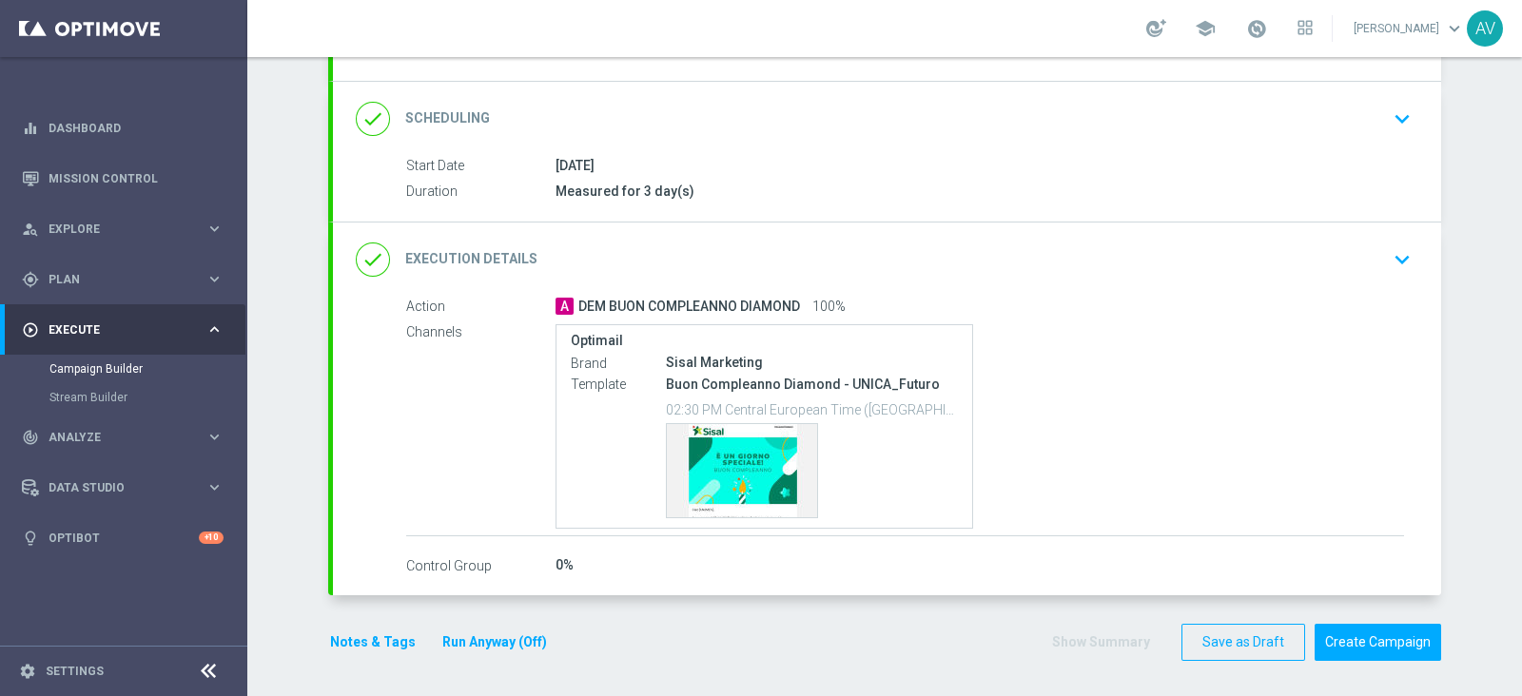
scroll to position [228, 0]
click at [371, 649] on button "Notes & Tags" at bounding box center [372, 644] width 89 height 24
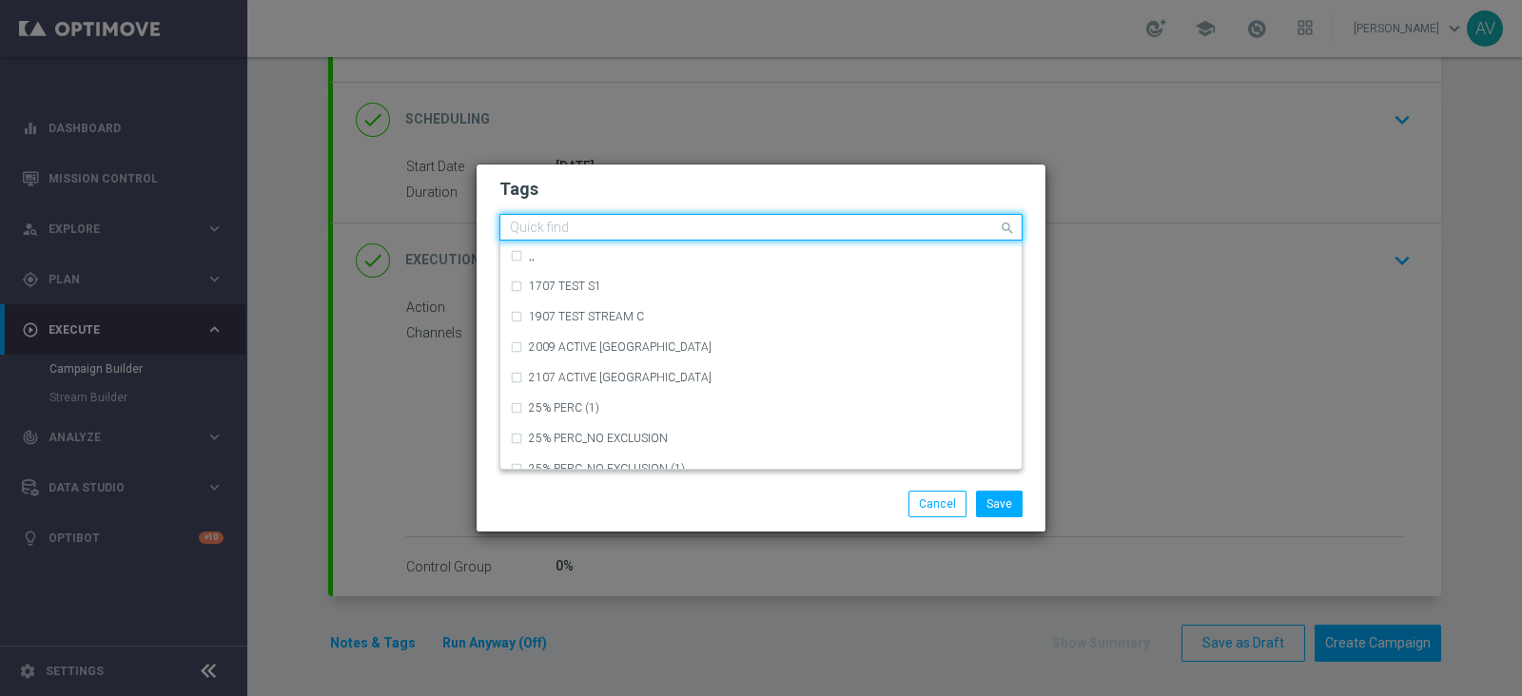
click at [566, 240] on div "Quick find" at bounding box center [761, 227] width 523 height 27
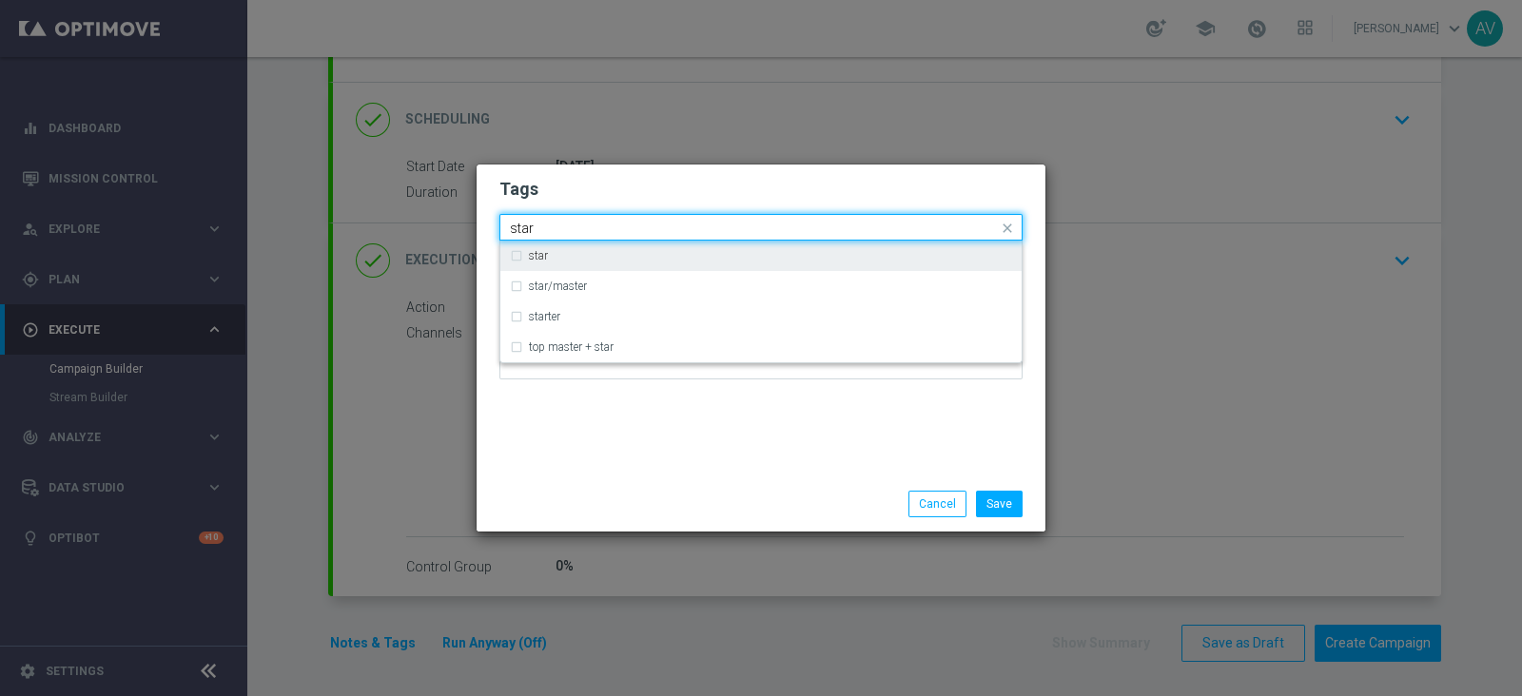
click at [534, 250] on label "star" at bounding box center [538, 255] width 19 height 11
type input "star"
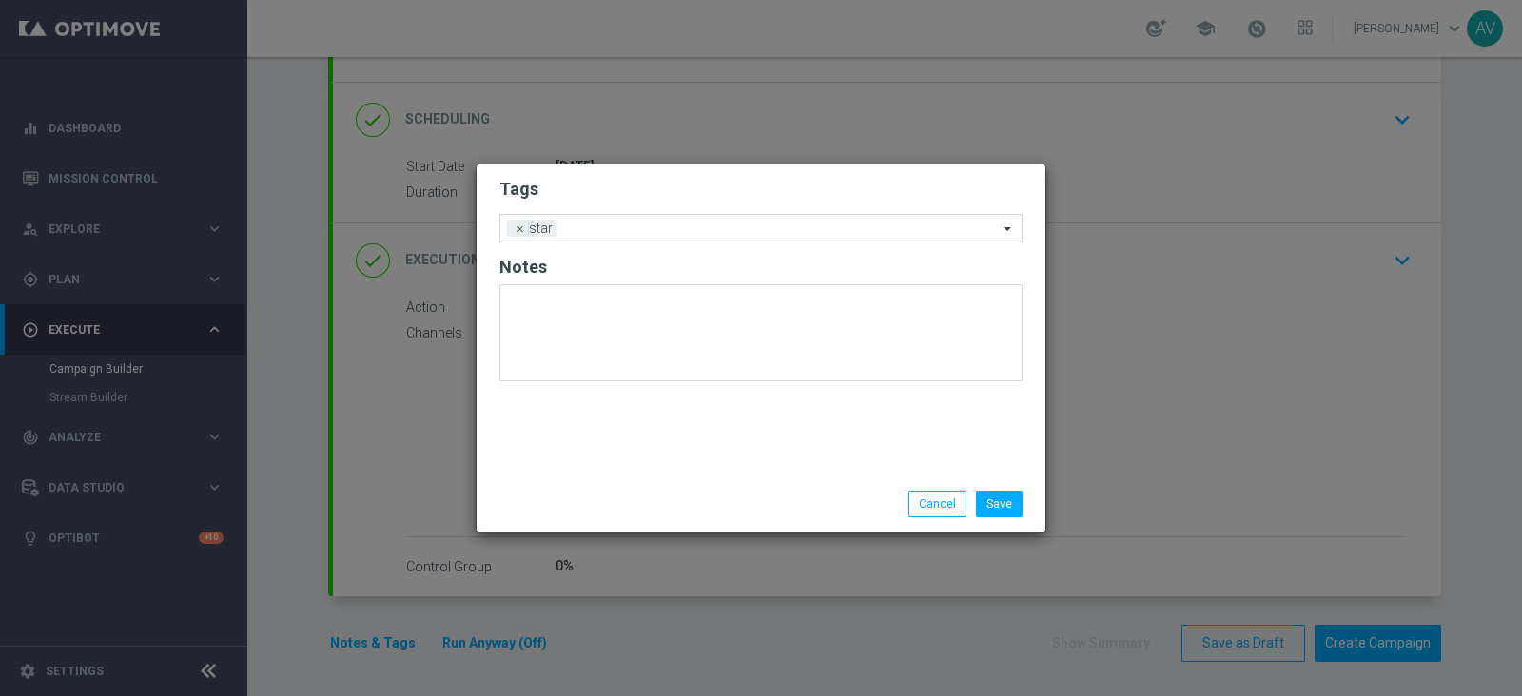
click at [584, 464] on div "Tags Add a new tag × star Notes" at bounding box center [761, 321] width 569 height 312
click at [652, 223] on input "text" at bounding box center [781, 230] width 433 height 16
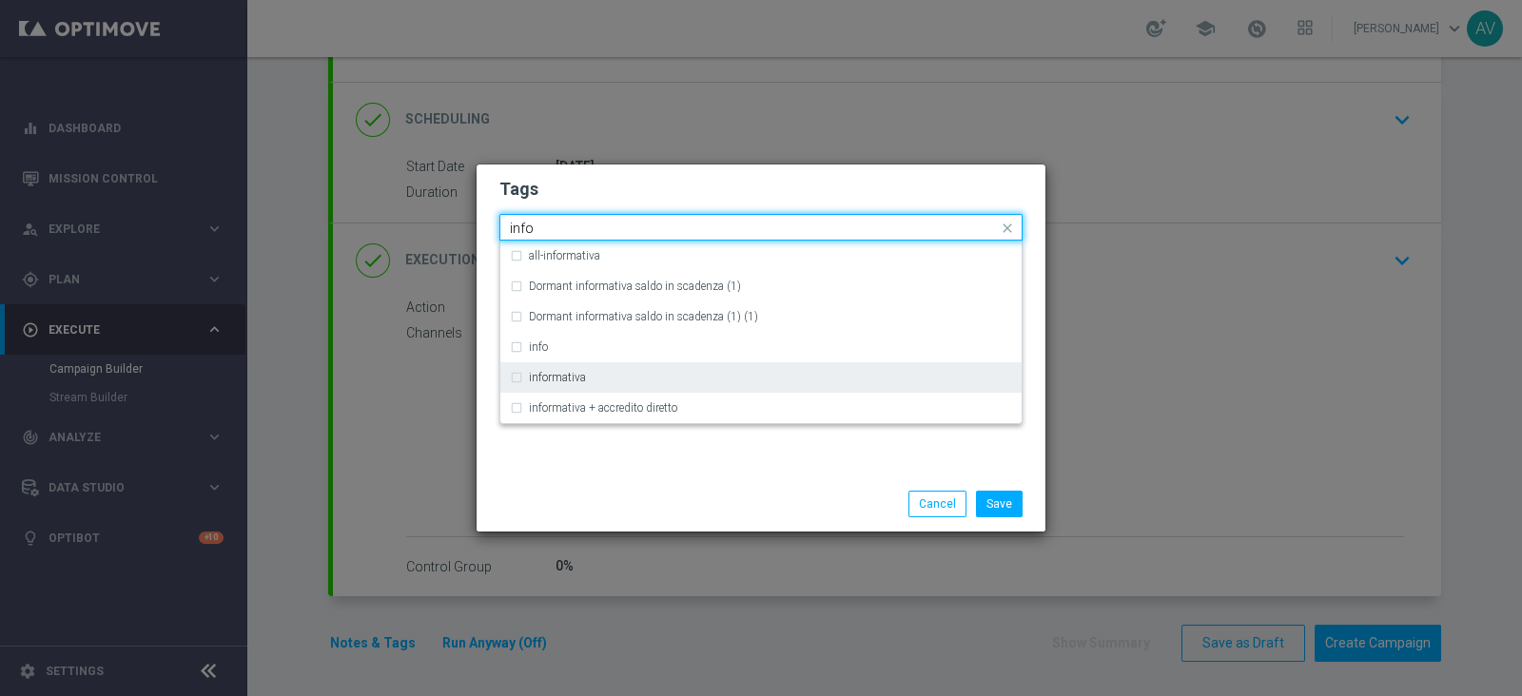
click at [540, 373] on label "informativa" at bounding box center [557, 377] width 57 height 11
type input "info"
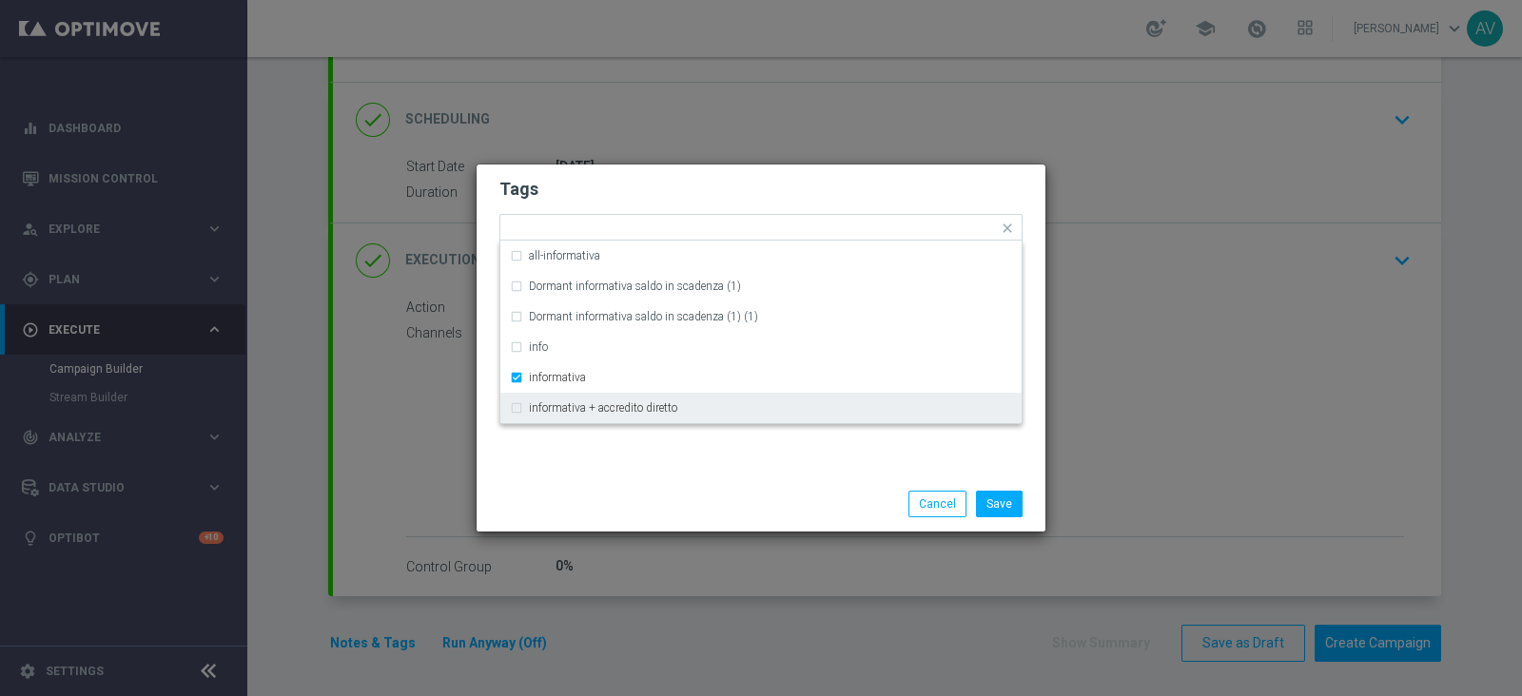
click at [608, 453] on div "Tags Quick find × star × informativa all-informativa Dormant informativa saldo …" at bounding box center [761, 321] width 569 height 312
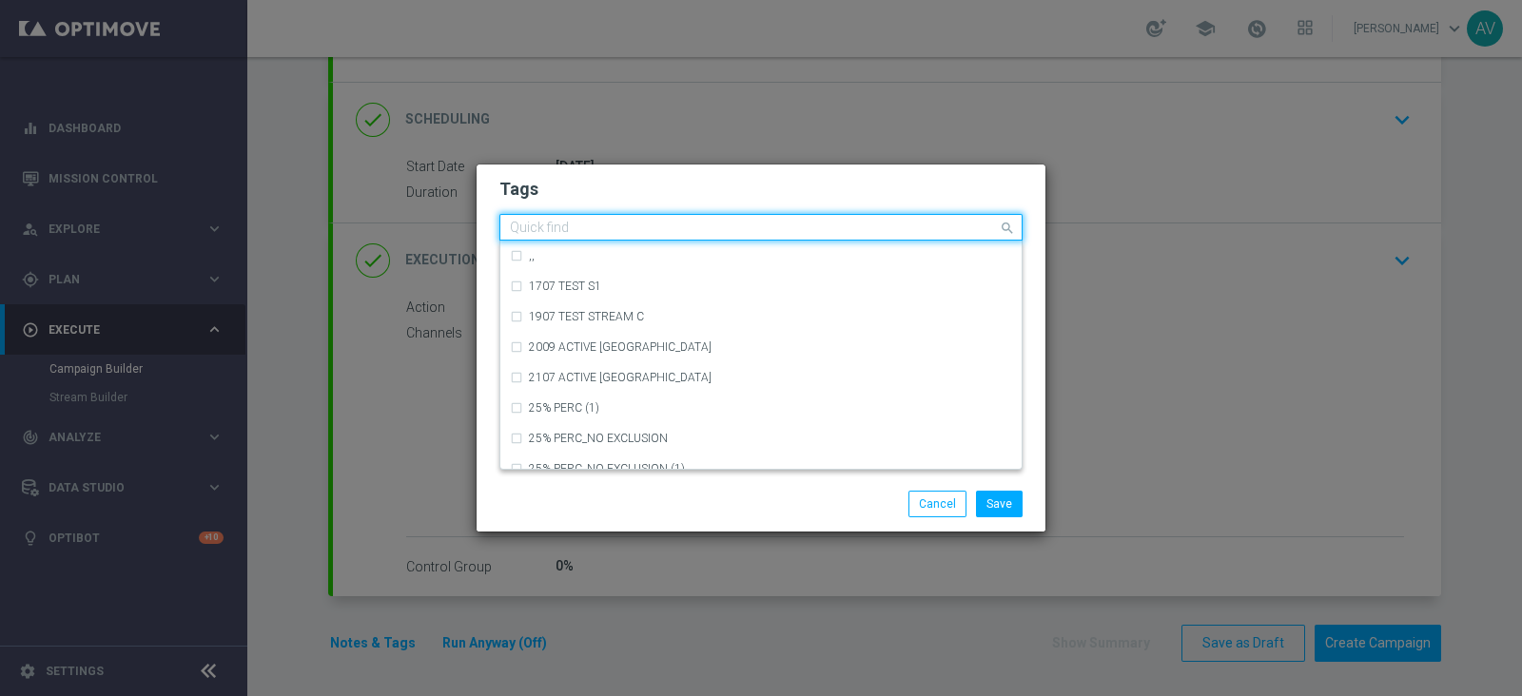
click at [681, 217] on div "Quick find × star × informativa" at bounding box center [749, 228] width 498 height 24
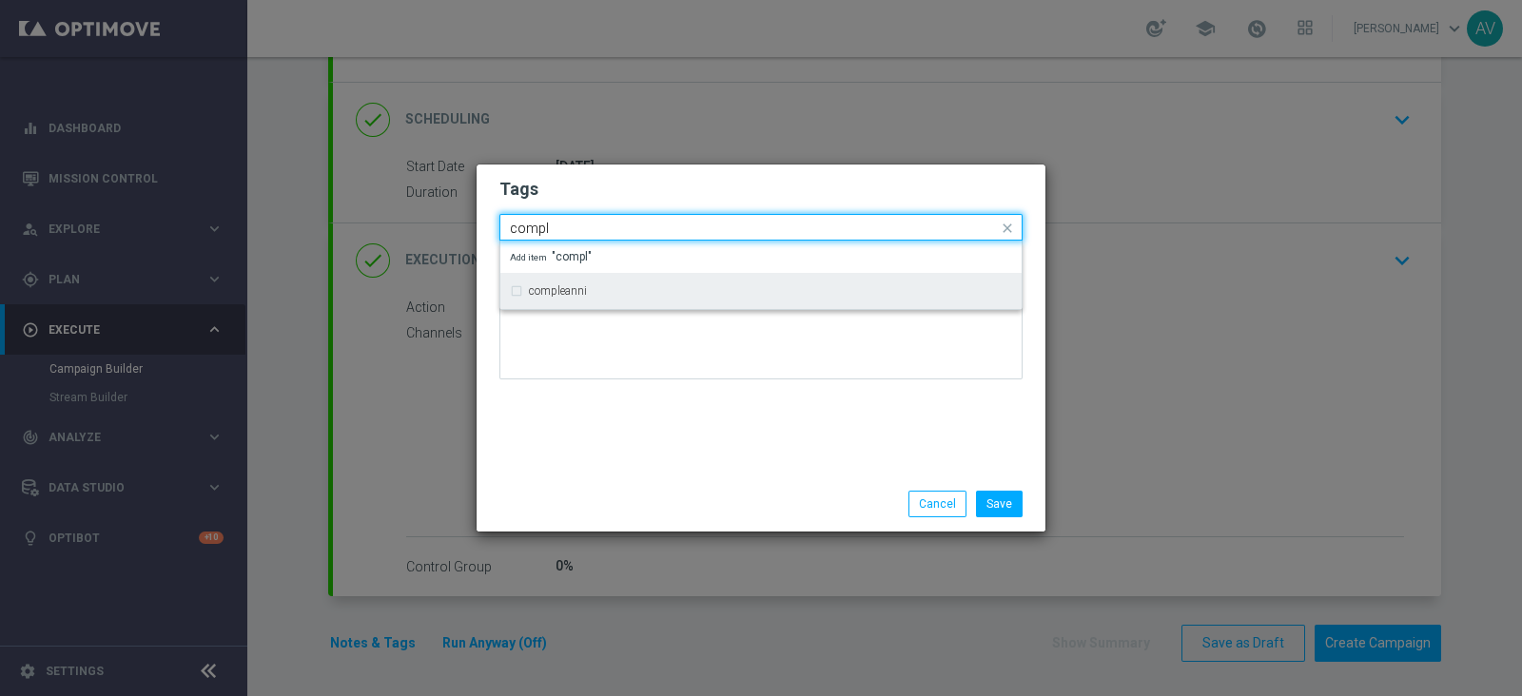
click at [586, 293] on label "compleanni" at bounding box center [558, 290] width 58 height 11
type input "compl"
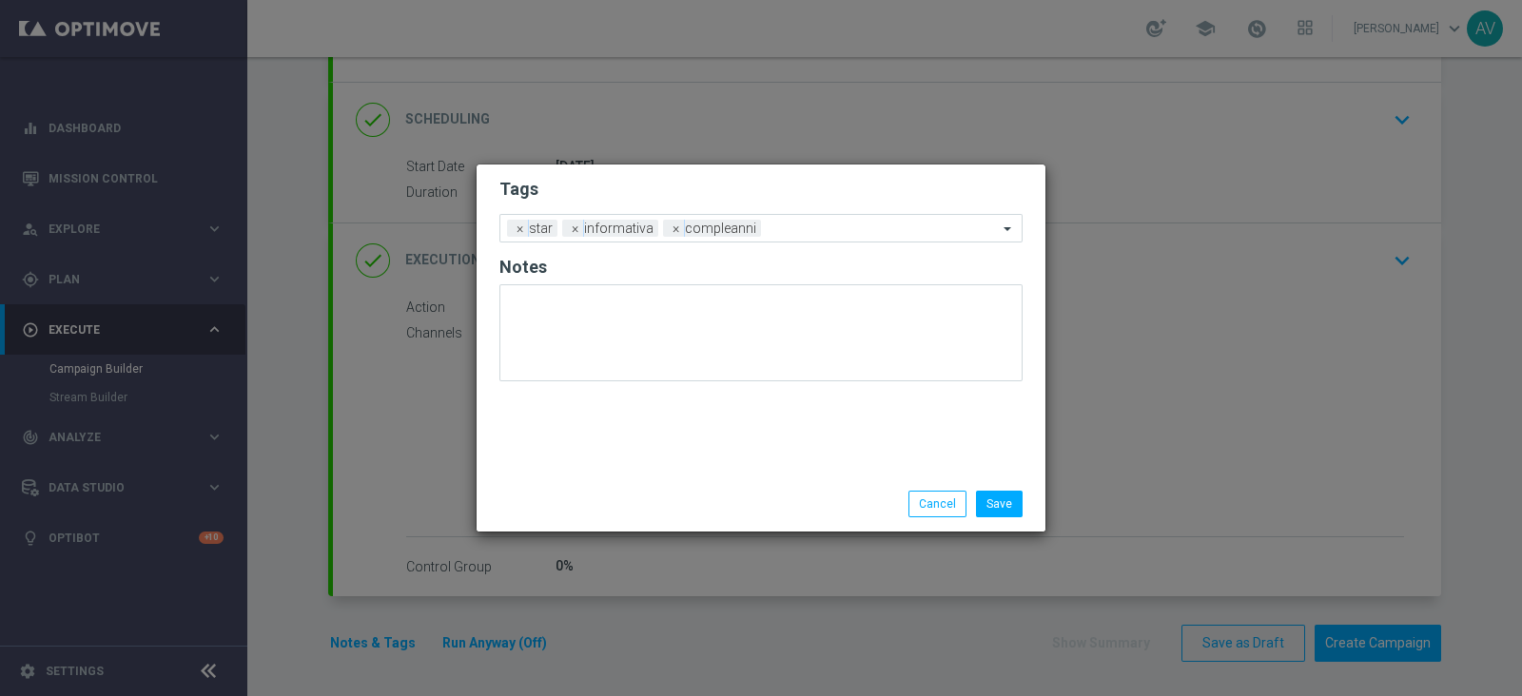
click at [608, 411] on div "Tags Add a new tag × star × informativa × compleanni Notes" at bounding box center [761, 321] width 569 height 312
click at [992, 501] on button "Save" at bounding box center [999, 504] width 47 height 27
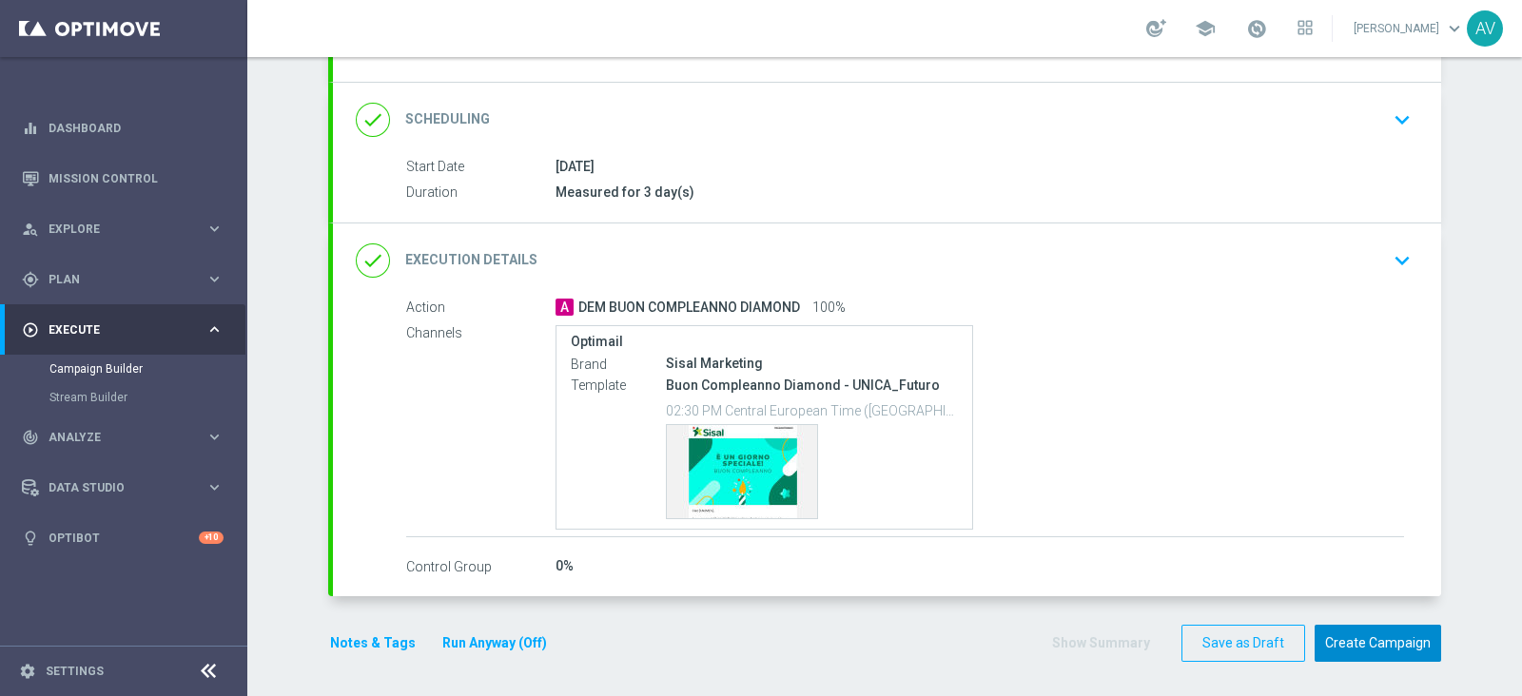
click at [1345, 637] on button "Create Campaign" at bounding box center [1378, 643] width 127 height 37
